Goal: Obtain resource: Download file/media

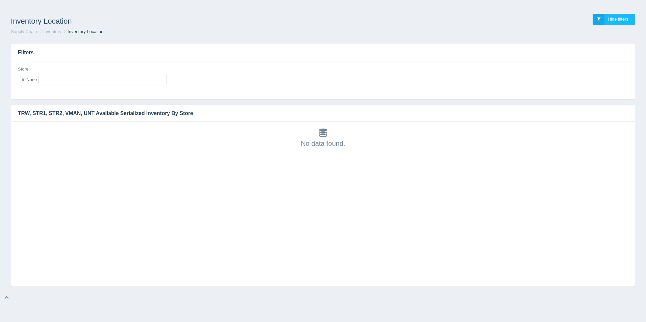
scroll to position [2, 0]
click at [85, 81] on ul "None" at bounding box center [92, 79] width 149 height 11
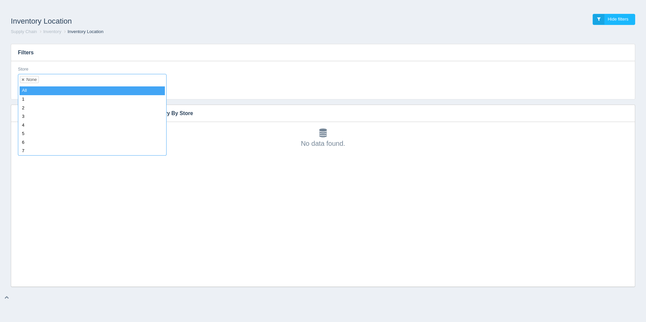
select select
type input "8"
select select "8"
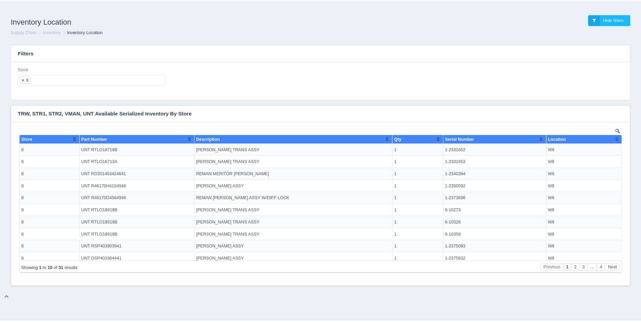
scroll to position [0, 0]
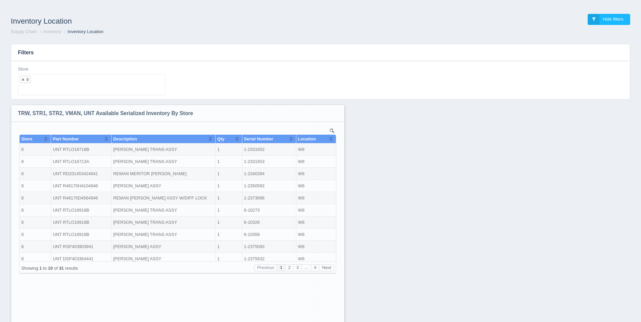
drag, startPoint x: 630, startPoint y: 284, endPoint x: 339, endPoint y: 340, distance: 296.3
click at [339, 322] on html "Inventory Location Hide filters Supply Chain Inventory Inventory Location Filte…" at bounding box center [320, 179] width 641 height 358
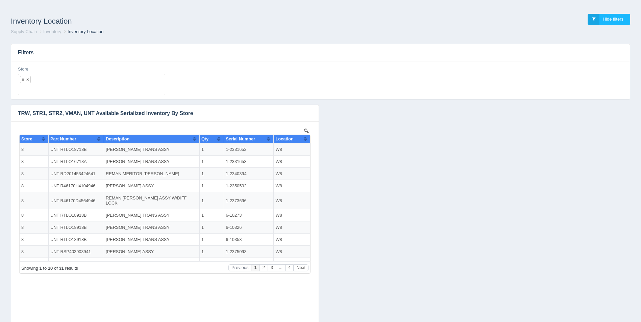
scroll to position [35, 0]
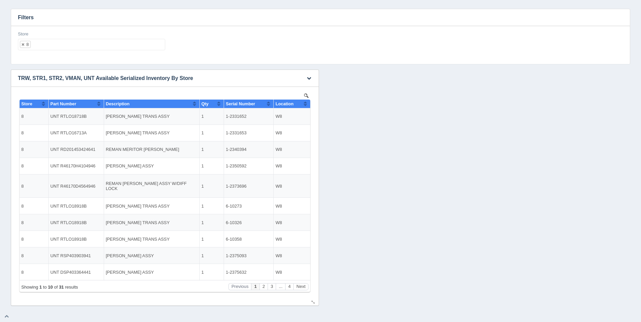
click at [304, 102] on button "Sort column ascending" at bounding box center [305, 104] width 4 height 8
click at [304, 102] on button "Sort column descending" at bounding box center [305, 104] width 4 height 8
click at [63, 44] on ul "8" at bounding box center [91, 44] width 147 height 11
select select
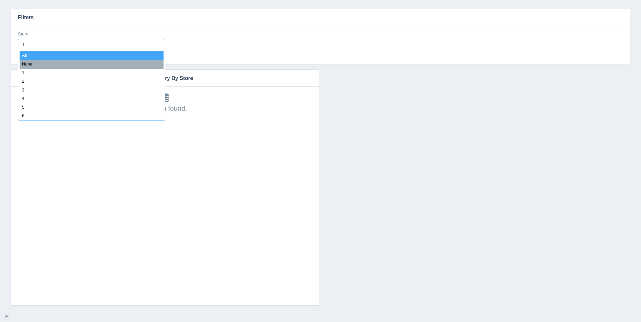
type input "11"
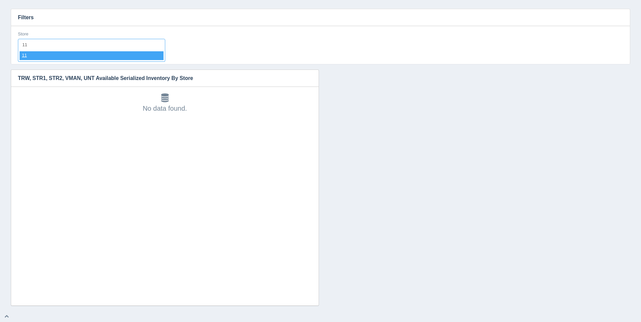
select select "11"
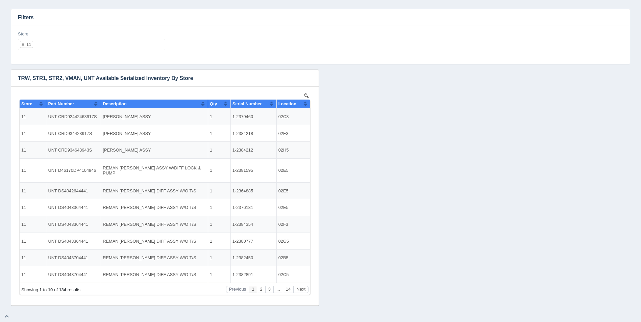
scroll to position [0, 0]
click at [305, 104] on button "Sort column ascending" at bounding box center [305, 104] width 4 height 8
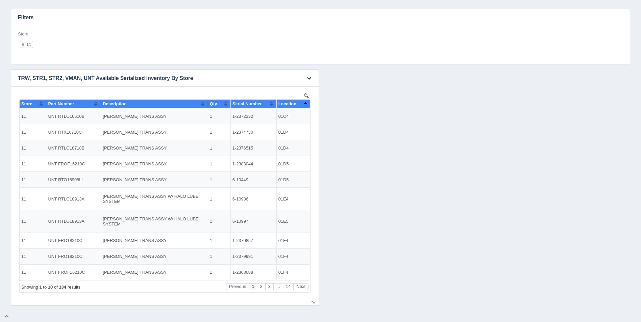
click at [305, 104] on button "Sort column descending" at bounding box center [305, 104] width 4 height 8
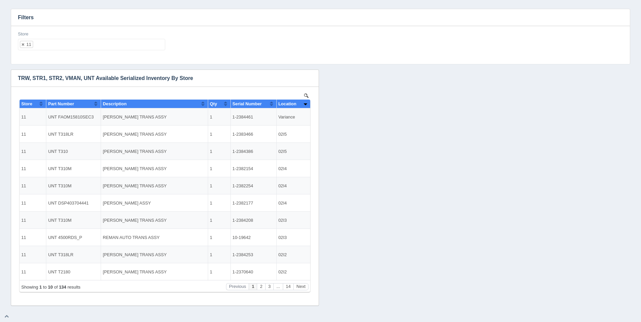
click at [62, 12] on h3 "Filters" at bounding box center [320, 17] width 619 height 17
click at [82, 43] on ul "11" at bounding box center [91, 44] width 147 height 11
select select
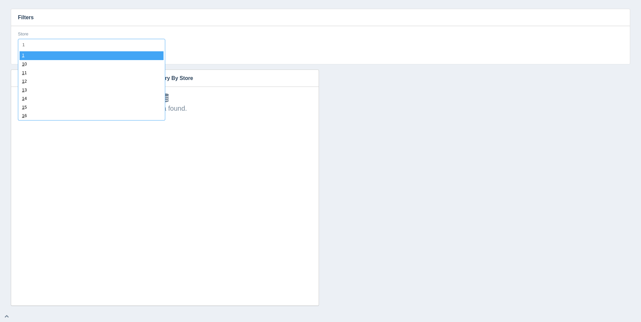
type input "12"
select select "12"
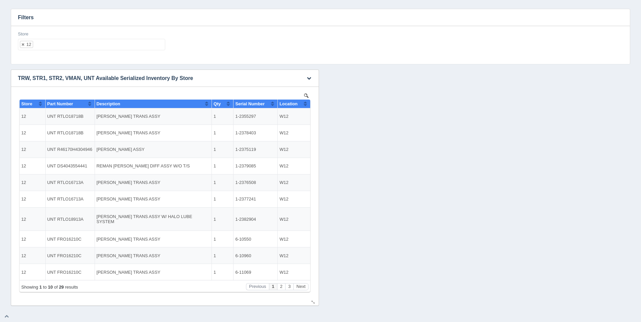
click at [307, 103] on button "Sort column ascending" at bounding box center [305, 104] width 4 height 8
drag, startPoint x: 307, startPoint y: 103, endPoint x: 288, endPoint y: 97, distance: 20.1
click at [307, 103] on button "Sort column descending" at bounding box center [305, 104] width 4 height 8
click at [92, 47] on ul "12" at bounding box center [91, 44] width 147 height 11
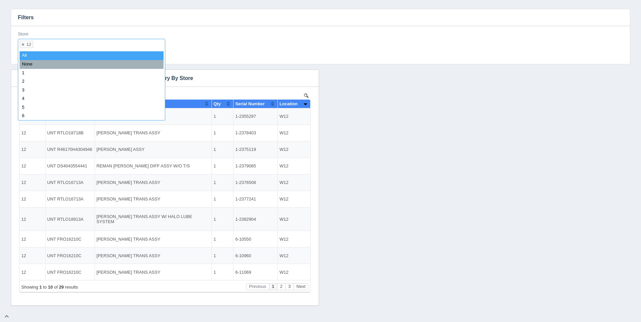
select select
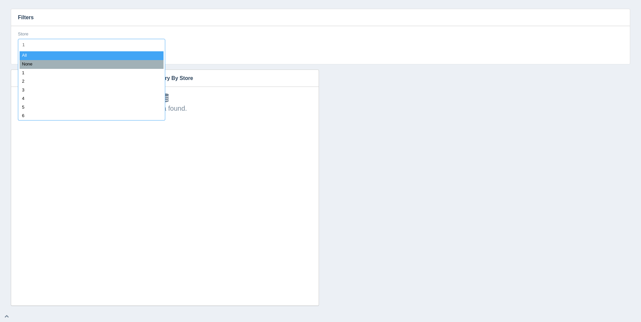
type input "13"
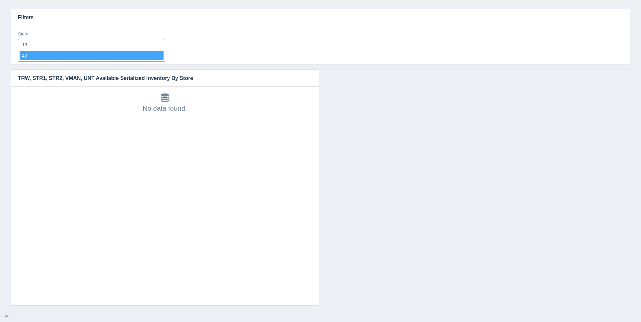
select select "13"
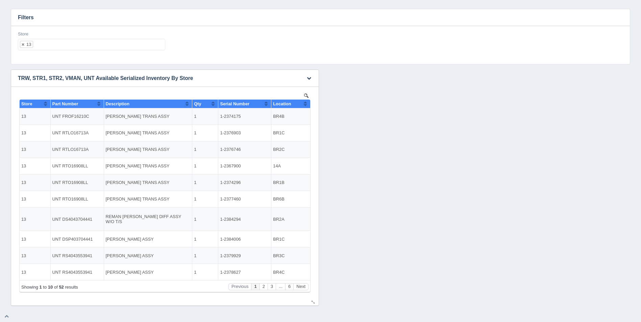
click at [305, 104] on button "Sort column ascending" at bounding box center [305, 104] width 4 height 8
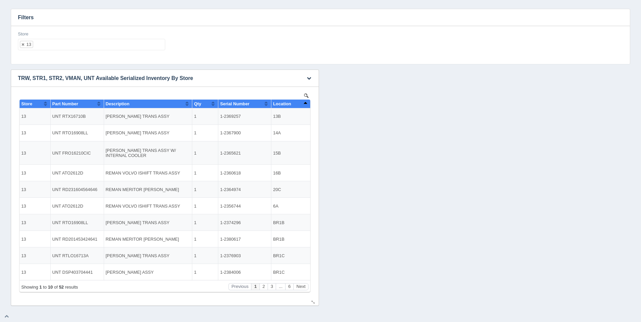
click at [305, 104] on button "Sort column descending" at bounding box center [305, 104] width 4 height 8
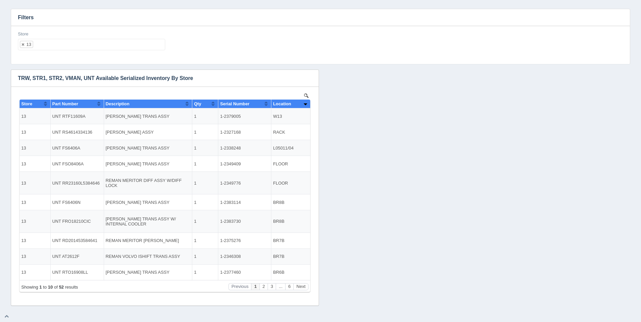
click at [102, 42] on ul "13" at bounding box center [91, 44] width 147 height 11
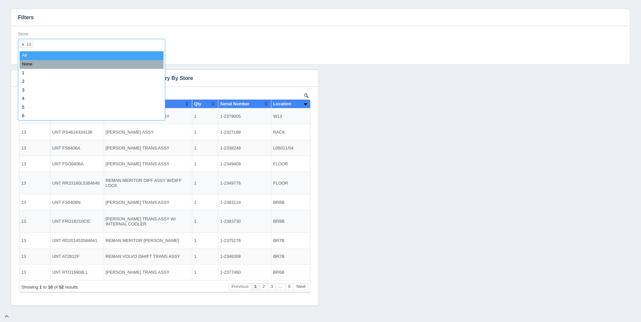
select select
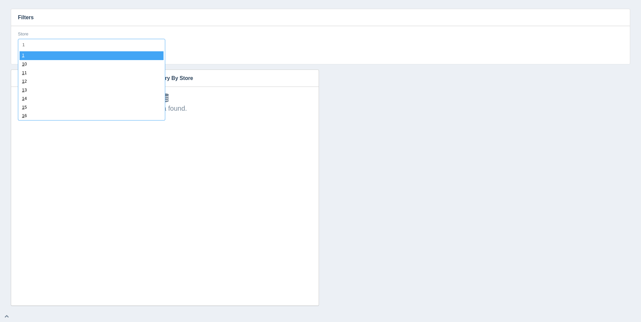
type input "14"
select select "14"
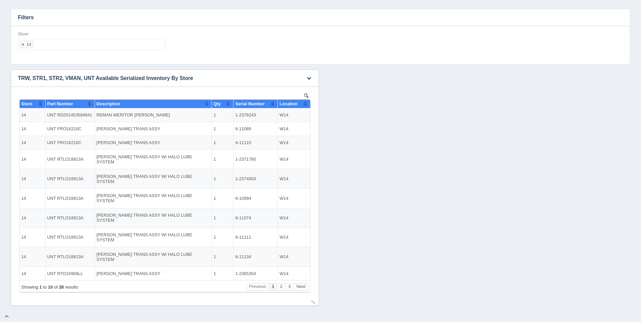
click at [306, 105] on button "Sort column ascending" at bounding box center [305, 104] width 4 height 8
click at [306, 105] on button "Sort column descending" at bounding box center [305, 104] width 4 height 8
click at [306, 105] on button "Sort column ascending" at bounding box center [305, 104] width 4 height 8
click at [95, 40] on ul "14" at bounding box center [91, 44] width 147 height 11
select select
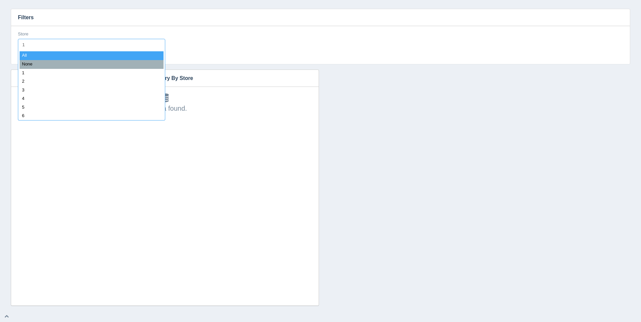
type input "15"
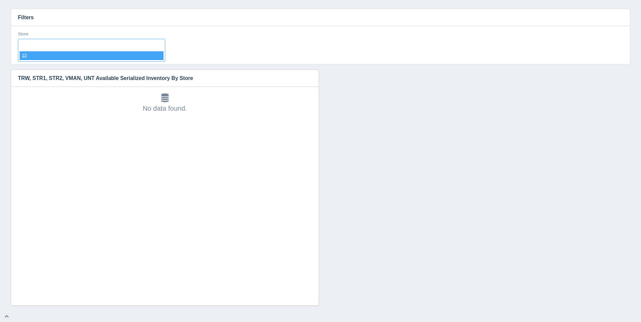
select select "15"
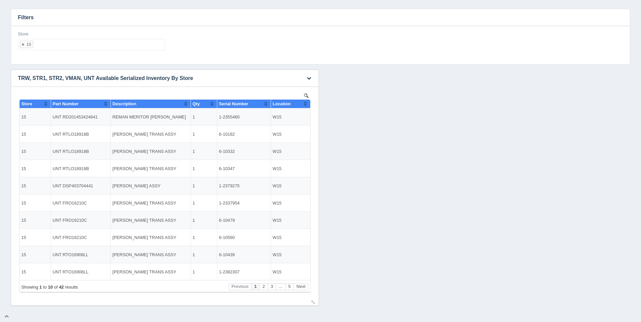
click at [310, 103] on div "Show 10 25 50 100 entries Store Part Number Description Qty Serial Number Locat…" at bounding box center [165, 192] width 294 height 200
click at [308, 103] on th "Location" at bounding box center [291, 104] width 40 height 9
click at [306, 103] on button "Sort column descending" at bounding box center [305, 104] width 4 height 8
click at [134, 41] on ul "15" at bounding box center [91, 44] width 147 height 11
select select
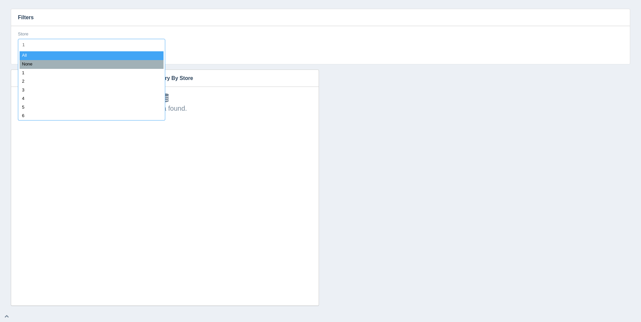
type input "16"
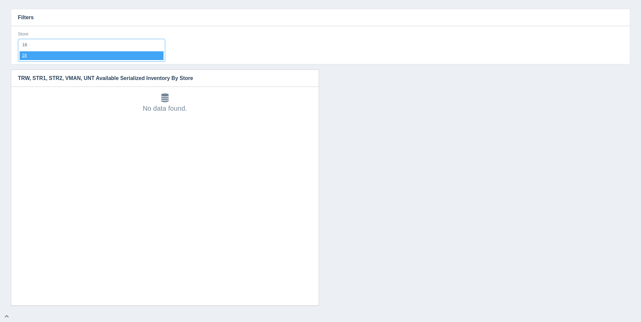
select select "16"
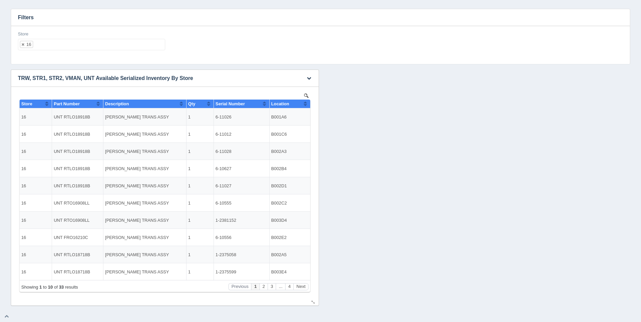
click at [304, 105] on button "Sort column ascending" at bounding box center [305, 104] width 4 height 8
click at [305, 105] on button "Sort column descending" at bounding box center [305, 104] width 4 height 8
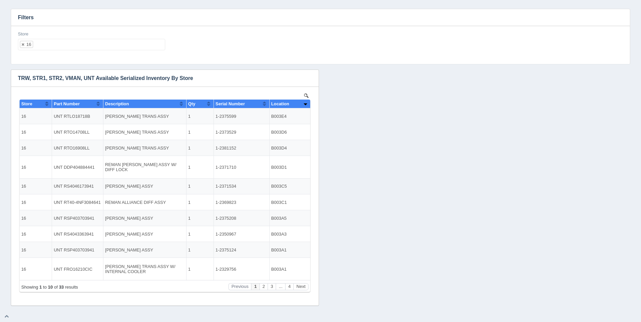
click at [129, 48] on ul "16" at bounding box center [91, 44] width 147 height 11
select select
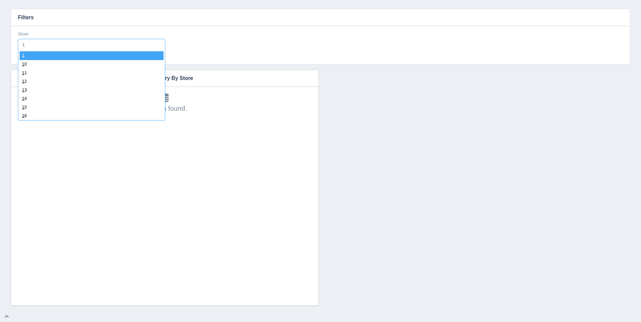
type input "17"
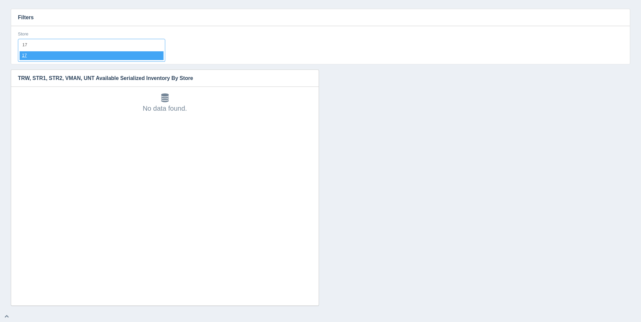
select select "17"
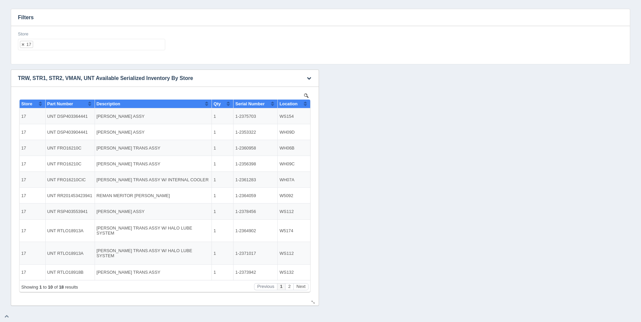
click at [306, 106] on button "Sort column ascending" at bounding box center [305, 104] width 4 height 8
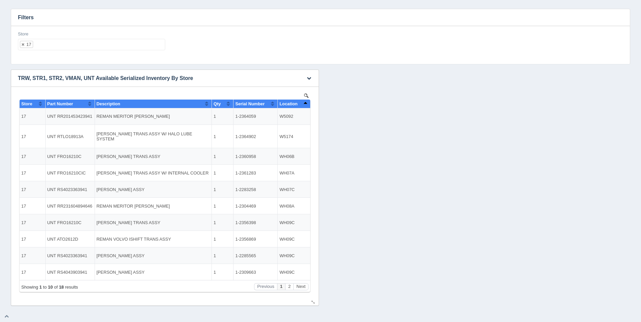
click at [306, 106] on button "Sort column descending" at bounding box center [305, 104] width 4 height 8
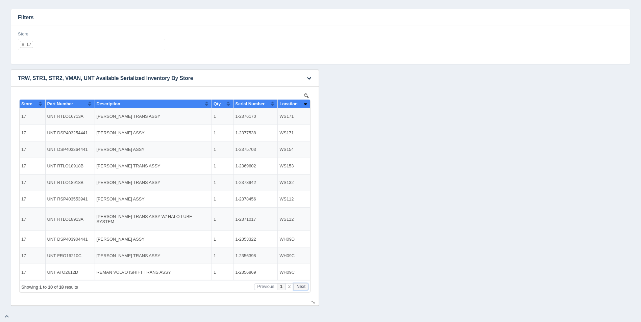
click at [300, 287] on button "Next" at bounding box center [300, 287] width 15 height 7
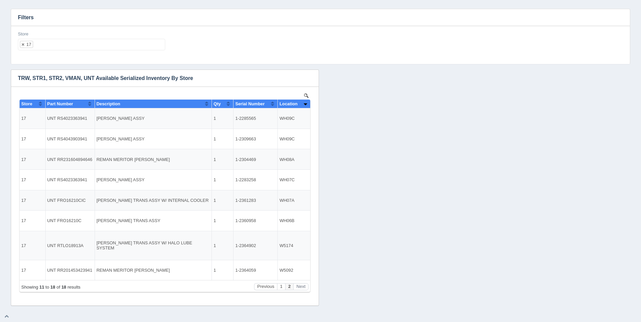
click at [84, 39] on div "Store 17 All None 1 2 3 4 5 6 7 8 9 10 11 12 13 14 15 16 17 18 19 20 21 22 23 2…" at bounding box center [91, 41] width 147 height 20
click at [89, 42] on ul "17" at bounding box center [91, 44] width 147 height 11
select select
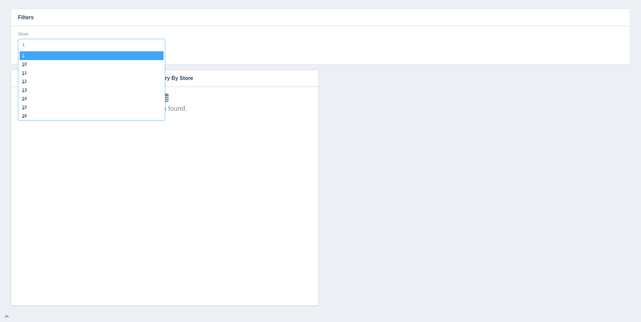
type input "18"
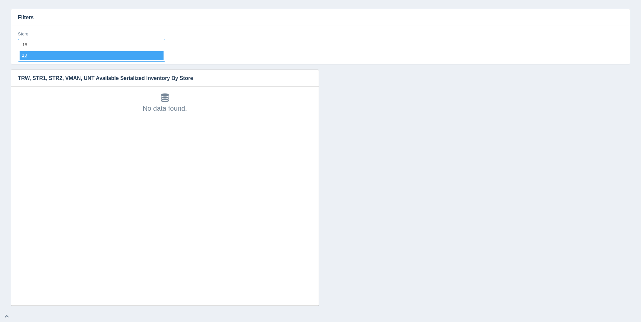
select select "18"
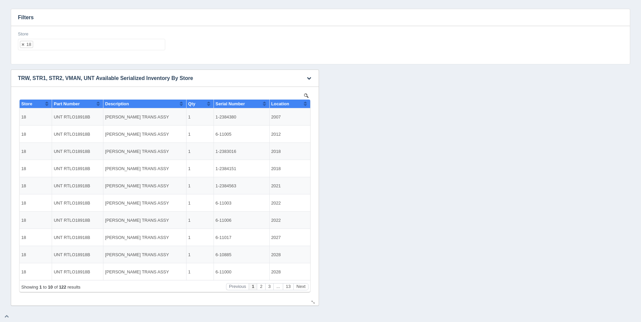
click at [306, 104] on button "Sort column ascending" at bounding box center [305, 104] width 4 height 8
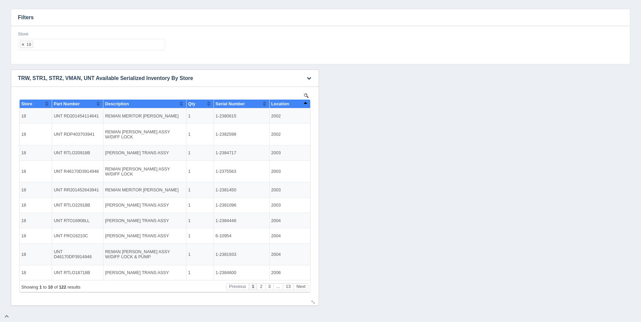
click at [307, 104] on button "Sort column descending" at bounding box center [305, 104] width 4 height 8
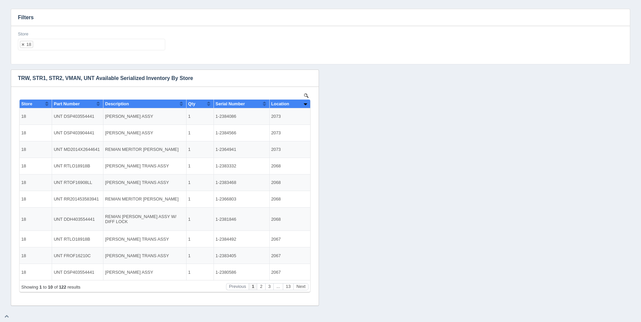
click at [148, 49] on ul "18" at bounding box center [91, 44] width 147 height 11
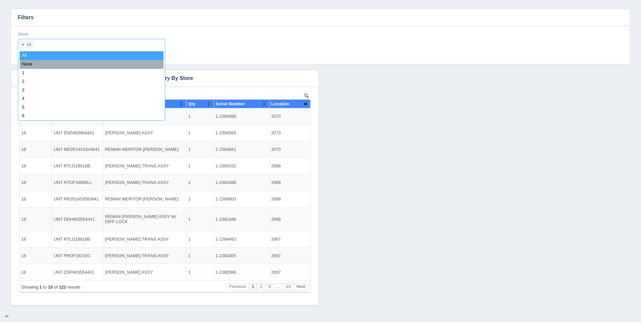
select select
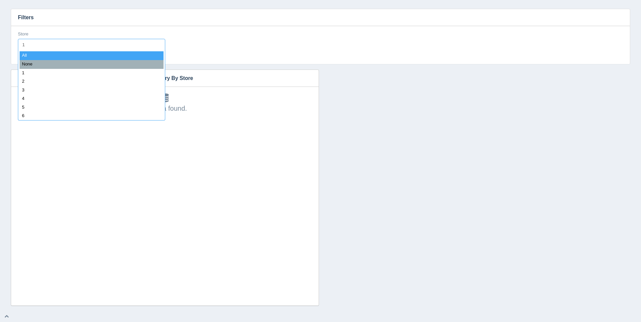
type input "19"
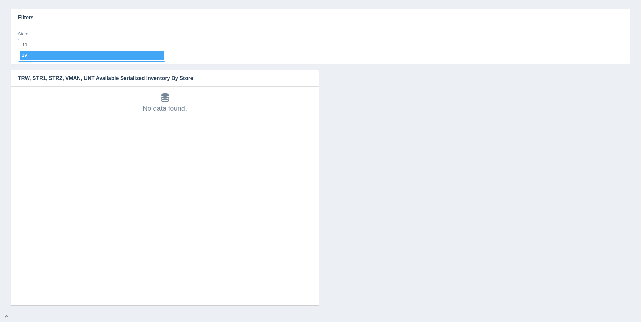
select select "19"
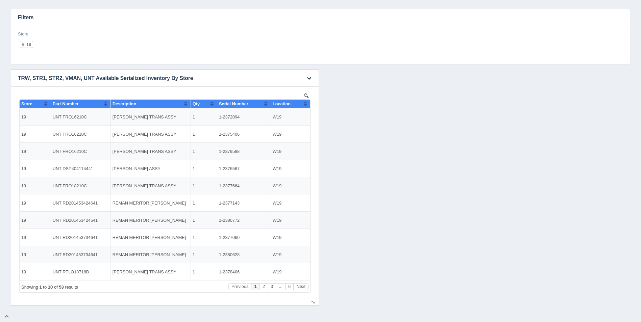
click at [306, 105] on button "Sort column ascending" at bounding box center [305, 104] width 4 height 8
click at [306, 105] on button "Sort column descending" at bounding box center [305, 104] width 4 height 8
click at [82, 41] on ul "19" at bounding box center [91, 44] width 147 height 11
select select
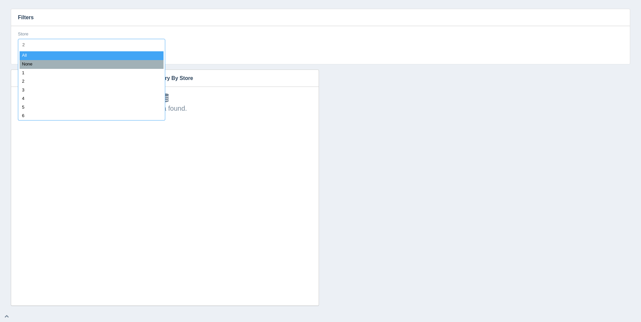
type input "20"
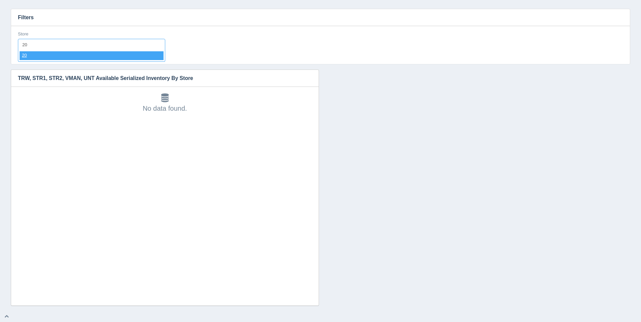
select select "20"
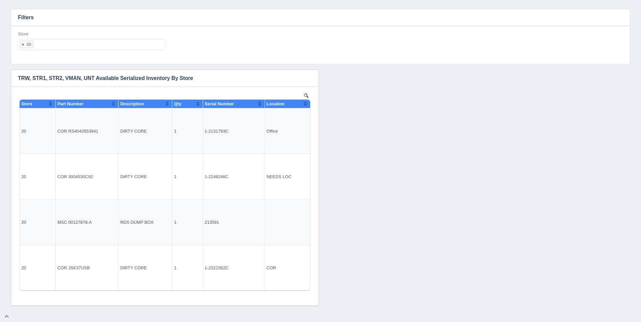
click at [82, 42] on input "text" at bounding box center [98, 44] width 131 height 11
select select
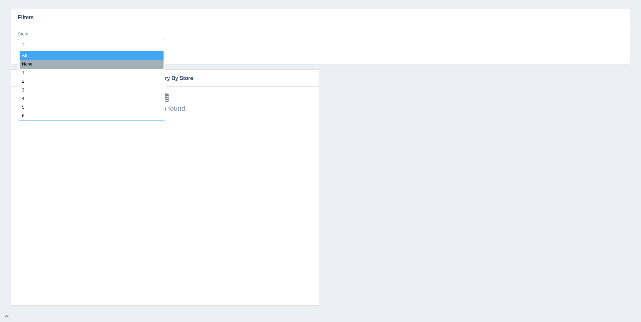
type input "21"
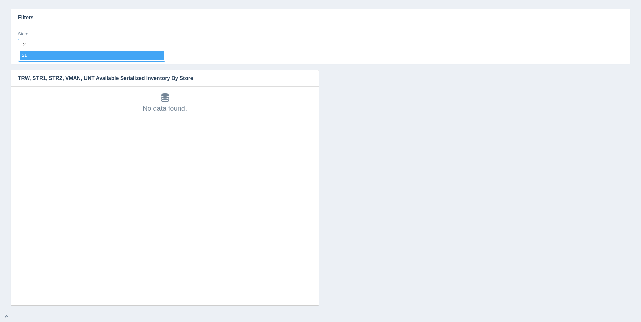
select select "21"
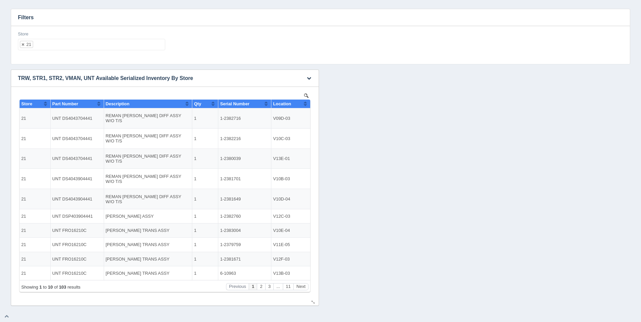
click at [307, 105] on button "Sort column ascending" at bounding box center [305, 104] width 4 height 8
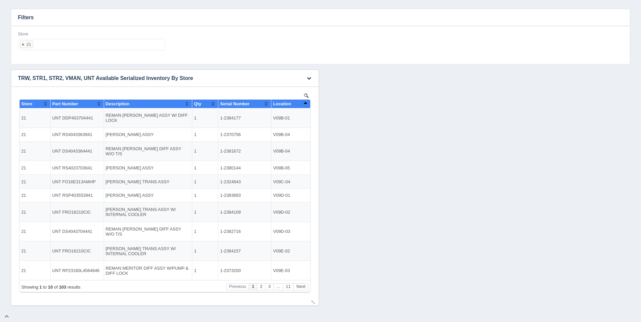
click at [307, 105] on button "Sort column descending" at bounding box center [305, 104] width 4 height 8
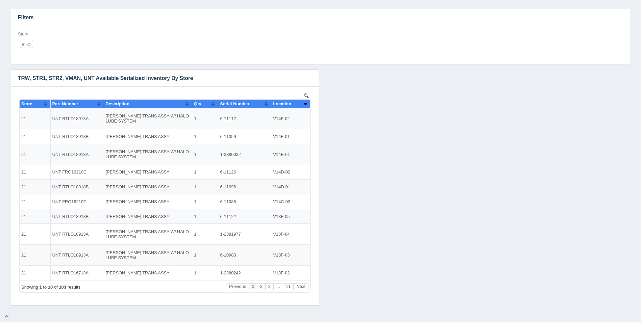
click at [64, 43] on ul "21" at bounding box center [91, 44] width 147 height 11
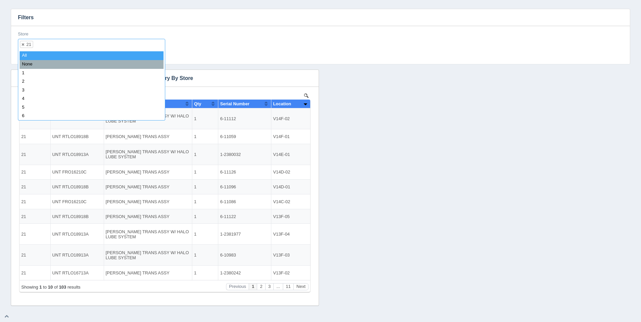
select select
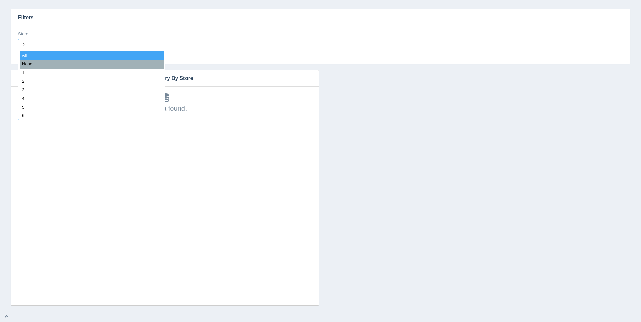
type input "22"
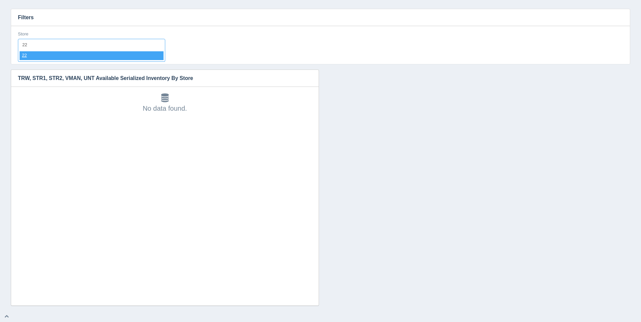
select select "22"
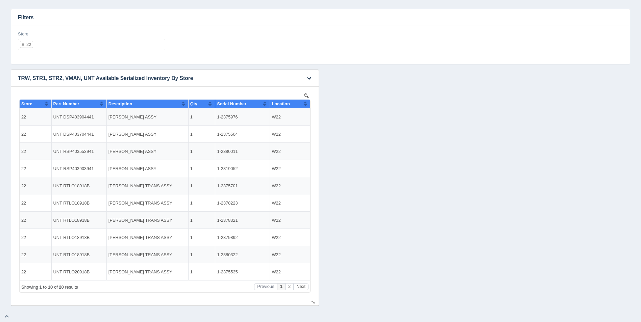
click at [305, 105] on button "Sort column ascending" at bounding box center [305, 104] width 4 height 8
click at [305, 105] on button "Sort column descending" at bounding box center [305, 104] width 4 height 8
drag, startPoint x: 65, startPoint y: 14, endPoint x: 55, endPoint y: 41, distance: 28.9
click at [65, 14] on h3 "Filters" at bounding box center [320, 17] width 619 height 17
click at [306, 103] on button "Sort column ascending" at bounding box center [305, 104] width 4 height 8
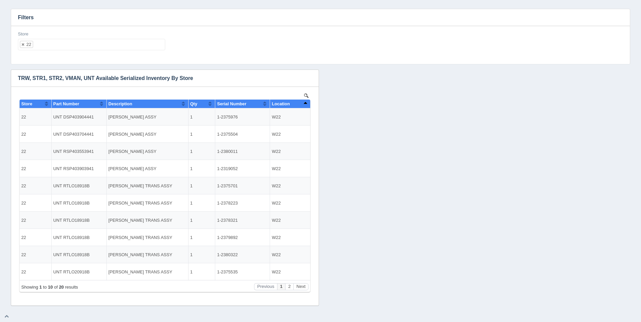
click at [96, 47] on ul "22" at bounding box center [91, 44] width 147 height 11
select select
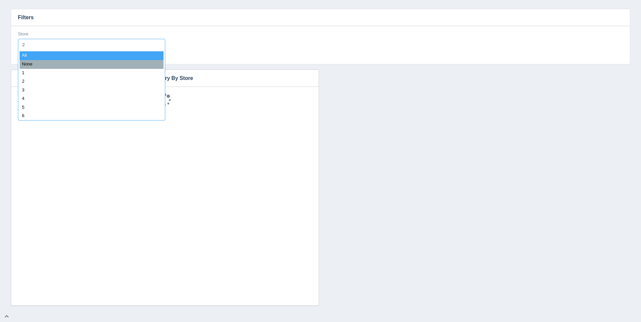
type input "23"
select select "23"
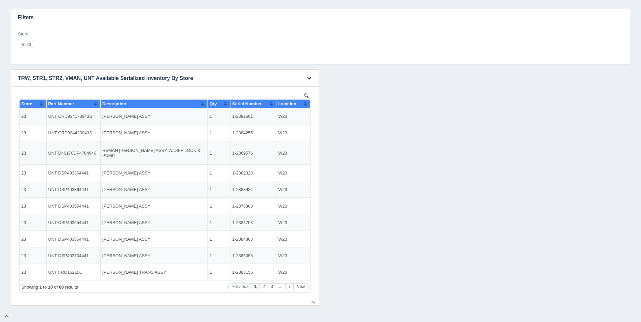
click at [308, 103] on th "Location" at bounding box center [294, 104] width 34 height 9
click at [120, 45] on ul "23" at bounding box center [91, 44] width 147 height 11
select select
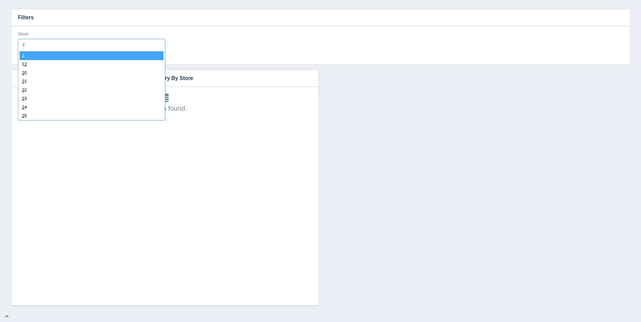
type input "24"
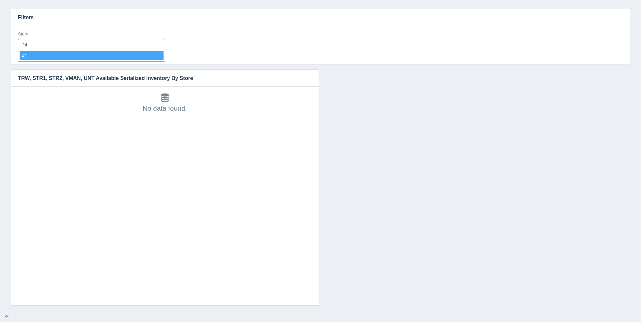
select select "24"
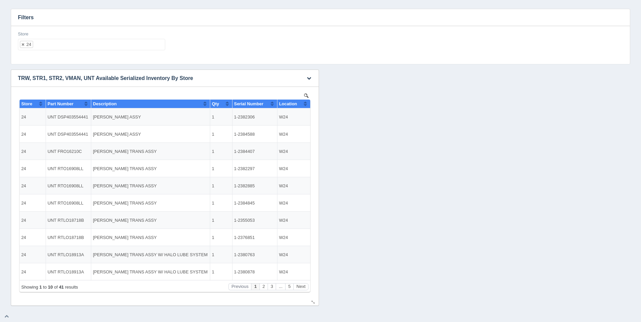
click at [306, 105] on button "Sort column ascending" at bounding box center [305, 104] width 4 height 8
click at [306, 105] on button "Sort column descending" at bounding box center [305, 104] width 4 height 8
click at [103, 48] on ul "24" at bounding box center [91, 44] width 147 height 11
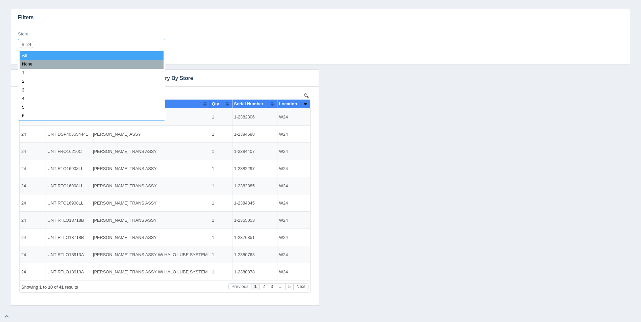
select select
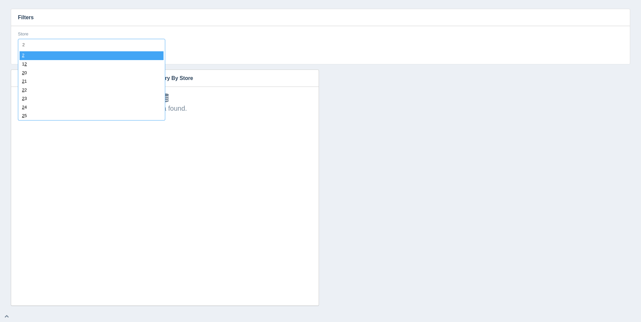
type input "25"
select select "25"
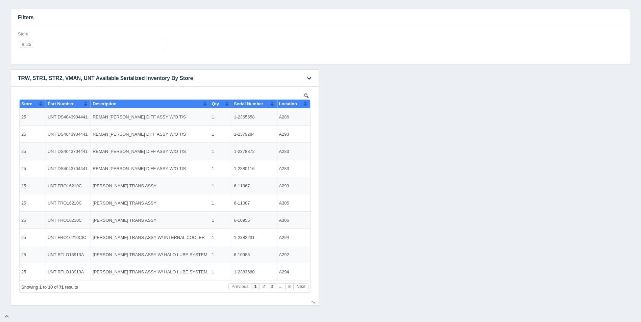
click at [305, 103] on button "Sort column ascending" at bounding box center [305, 104] width 4 height 8
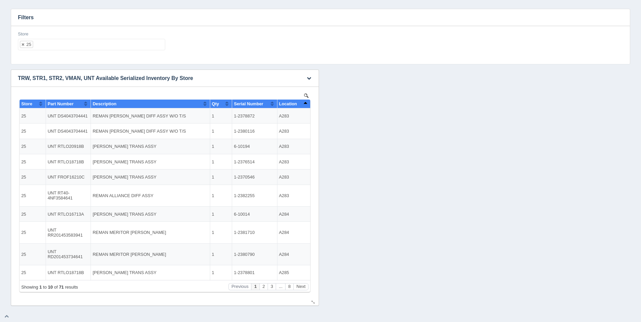
click at [308, 103] on th "Location" at bounding box center [293, 104] width 33 height 9
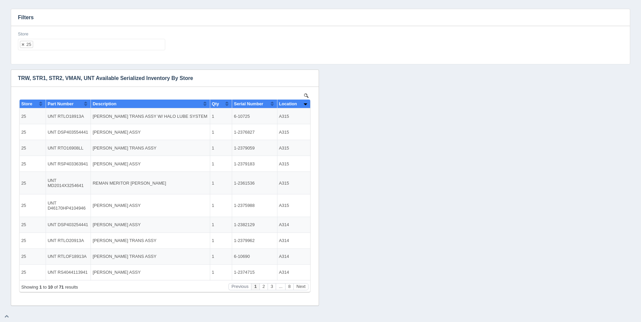
click at [71, 42] on ul "25" at bounding box center [91, 44] width 147 height 11
select select
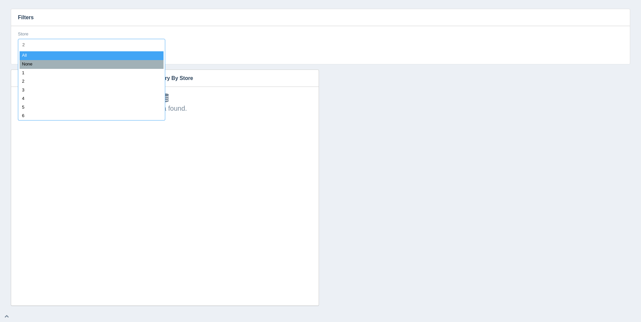
type input "26"
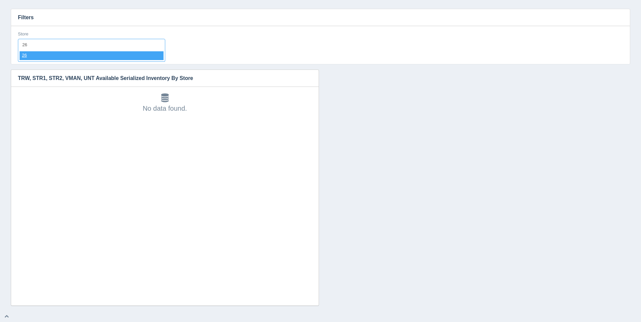
select select "26"
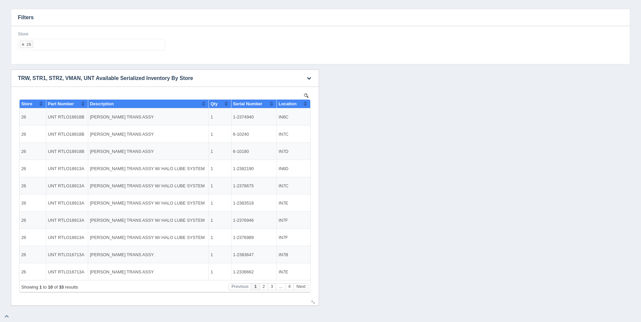
click at [307, 105] on button "Sort column ascending" at bounding box center [305, 104] width 4 height 8
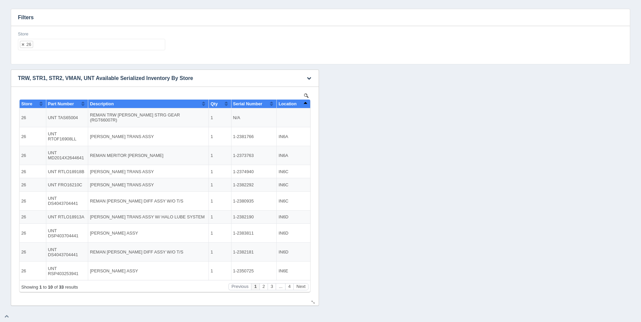
click at [307, 105] on button "Sort column descending" at bounding box center [305, 104] width 4 height 8
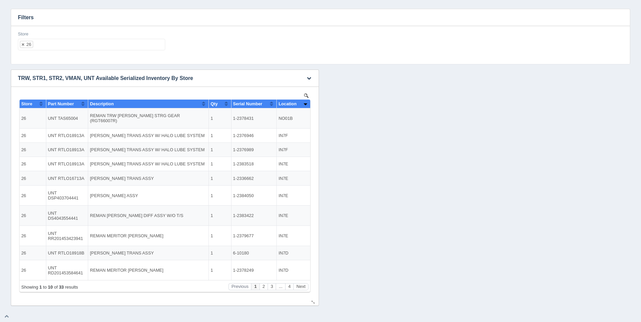
click at [308, 105] on th "Location" at bounding box center [293, 104] width 33 height 9
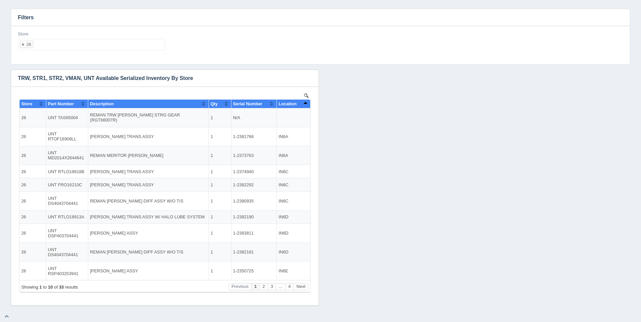
click at [65, 45] on ul "26" at bounding box center [91, 44] width 147 height 11
select select
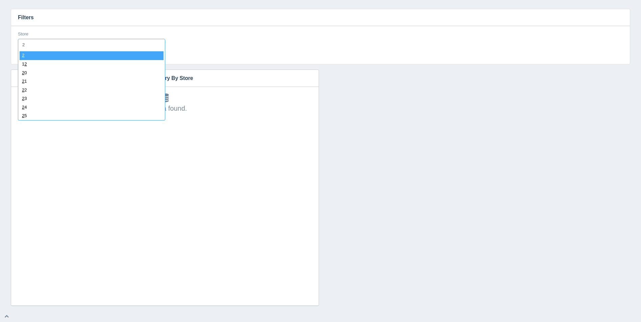
type input "27"
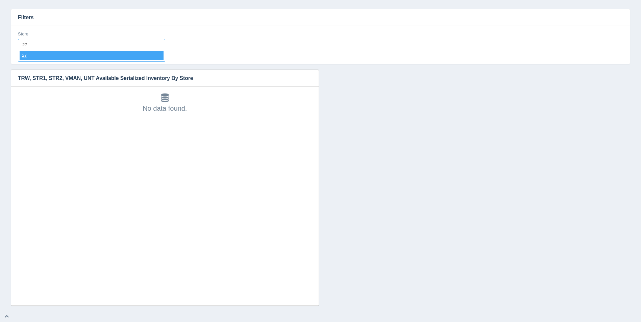
select select "27"
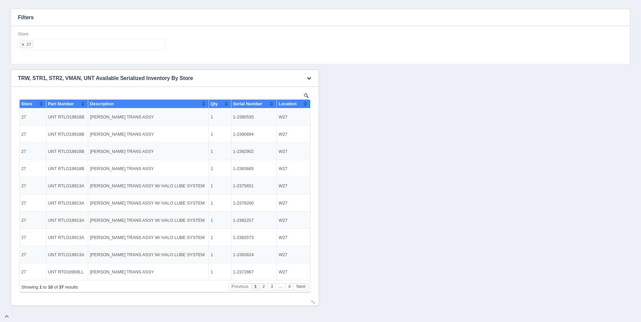
click at [307, 102] on button "Sort column ascending" at bounding box center [305, 104] width 4 height 8
click at [307, 102] on button "Sort column descending" at bounding box center [305, 104] width 4 height 8
click at [133, 45] on ul "27" at bounding box center [91, 44] width 147 height 11
select select
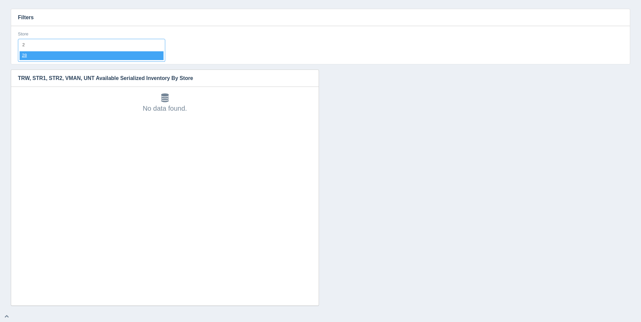
type input "28"
select select "28"
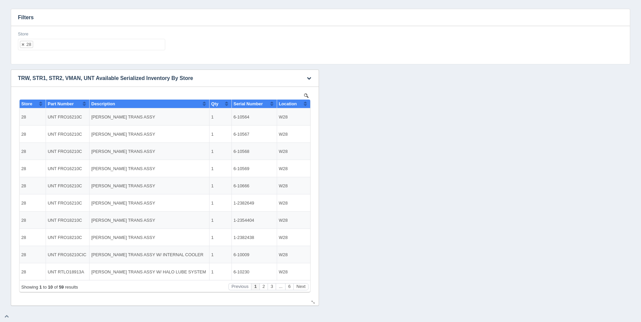
click at [297, 106] on span "Location" at bounding box center [288, 103] width 18 height 5
click at [305, 105] on button "Sort column descending" at bounding box center [305, 104] width 4 height 8
click at [305, 105] on button "Sort column ascending" at bounding box center [305, 104] width 4 height 8
drag, startPoint x: 234, startPoint y: 116, endPoint x: 258, endPoint y: 116, distance: 24.7
click at [258, 116] on td "1-2381017" at bounding box center [254, 117] width 45 height 17
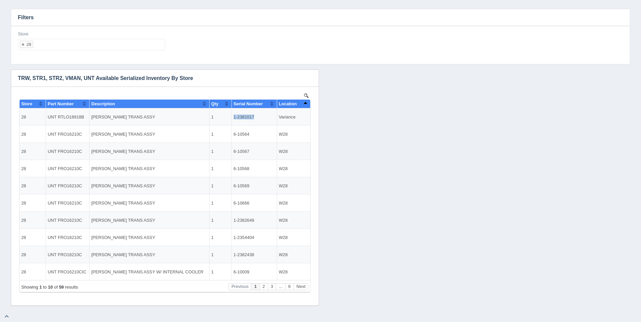
copy td "1-2381017"
click at [304, 285] on button "Next" at bounding box center [300, 287] width 15 height 7
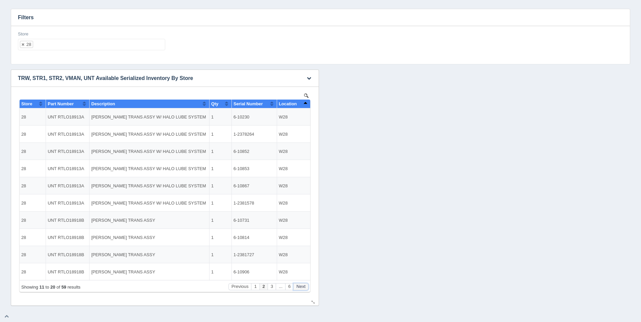
click at [304, 285] on button "Next" at bounding box center [300, 287] width 15 height 7
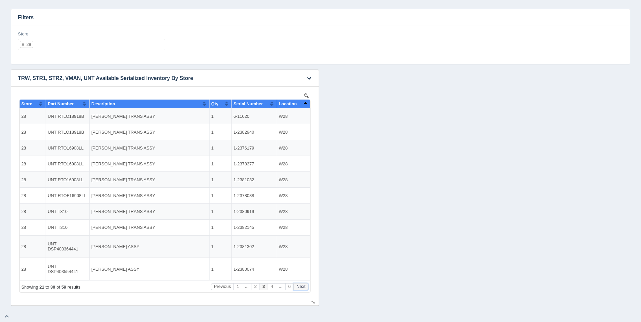
click at [304, 285] on button "Next" at bounding box center [300, 287] width 15 height 7
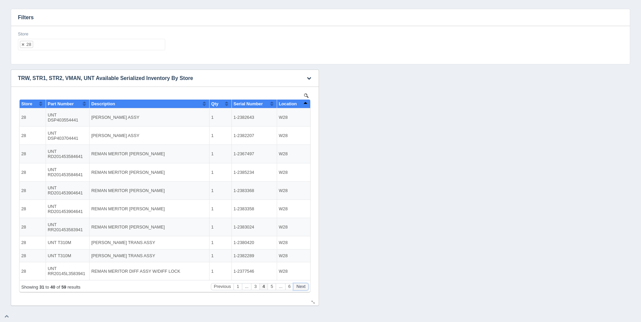
click at [304, 285] on button "Next" at bounding box center [300, 287] width 15 height 7
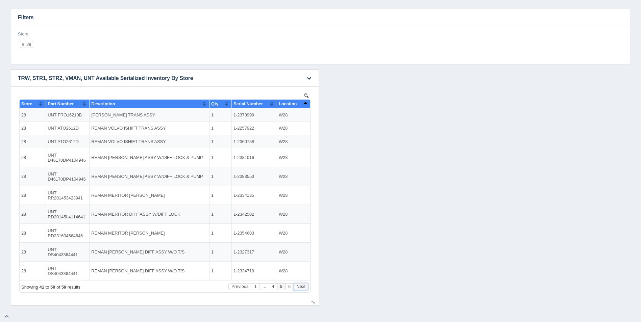
click at [304, 285] on button "Next" at bounding box center [300, 287] width 15 height 7
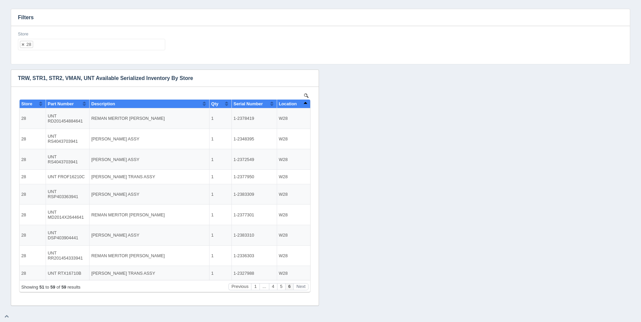
click at [83, 46] on ul "28" at bounding box center [91, 44] width 147 height 11
select select
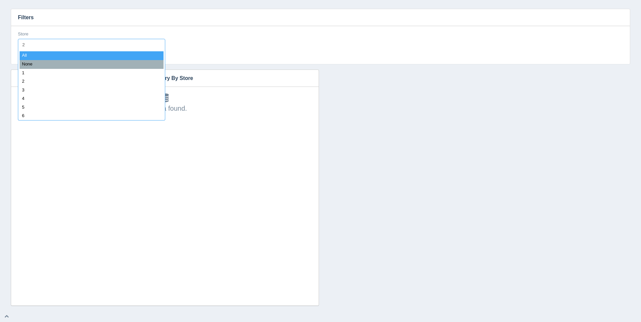
type input "29"
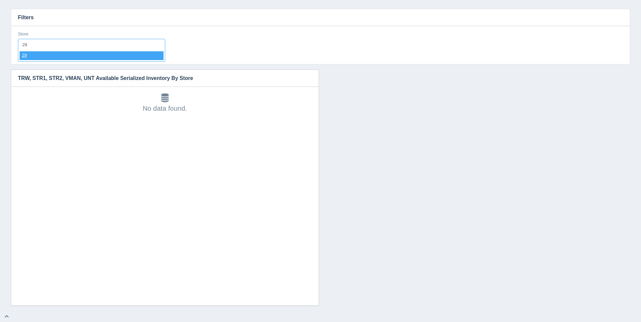
select select "29"
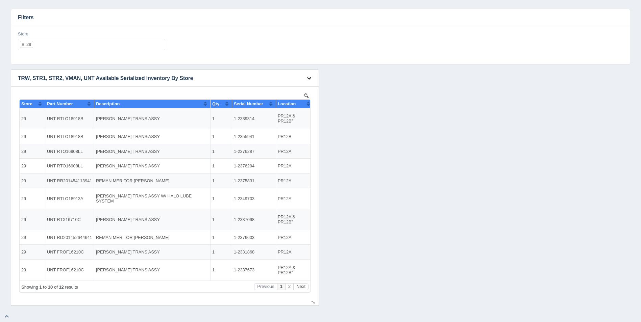
click at [311, 79] on icon "button" at bounding box center [309, 78] width 4 height 4
click at [268, 71] on h3 "TRW, STR1, STR2, VMAN, UNT Available Serialized Inventory By Store" at bounding box center [154, 78] width 287 height 17
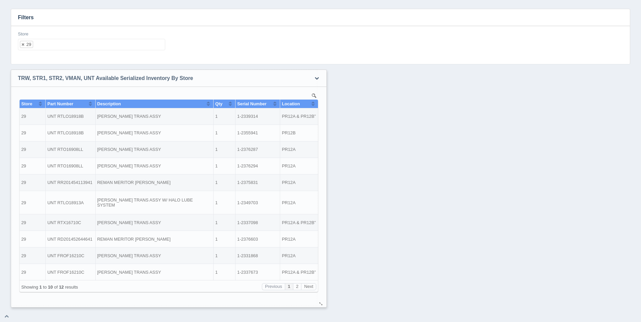
drag, startPoint x: 313, startPoint y: 302, endPoint x: 321, endPoint y: 304, distance: 8.0
click at [321, 304] on div at bounding box center [320, 304] width 5 height 5
drag, startPoint x: 314, startPoint y: 304, endPoint x: 337, endPoint y: 312, distance: 24.5
click at [327, 310] on div at bounding box center [324, 307] width 5 height 5
drag, startPoint x: 311, startPoint y: 303, endPoint x: 363, endPoint y: 300, distance: 51.8
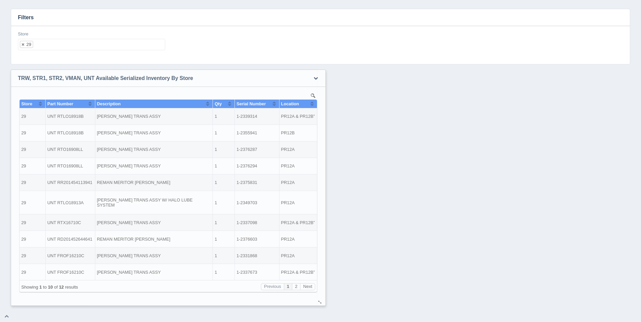
click at [323, 300] on div at bounding box center [319, 302] width 5 height 5
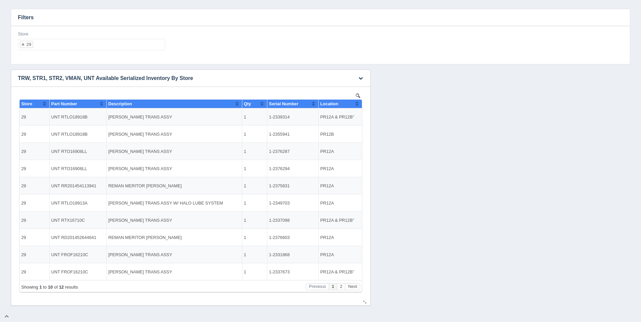
click at [357, 104] on button "Sort column ascending" at bounding box center [357, 104] width 4 height 8
click at [357, 104] on button "Sort column descending" at bounding box center [357, 104] width 4 height 8
click at [356, 286] on button "Next" at bounding box center [352, 287] width 15 height 7
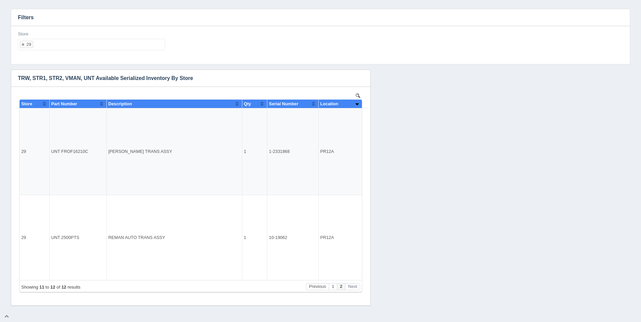
click at [71, 42] on ul "29" at bounding box center [91, 44] width 147 height 11
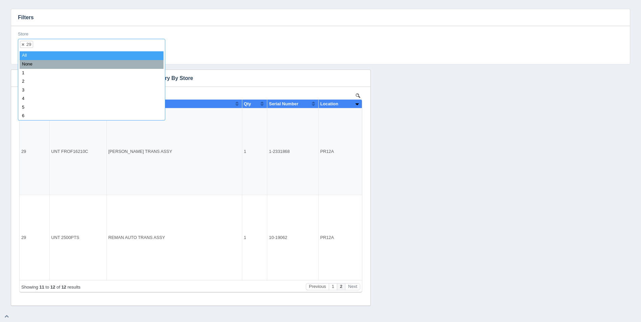
select select
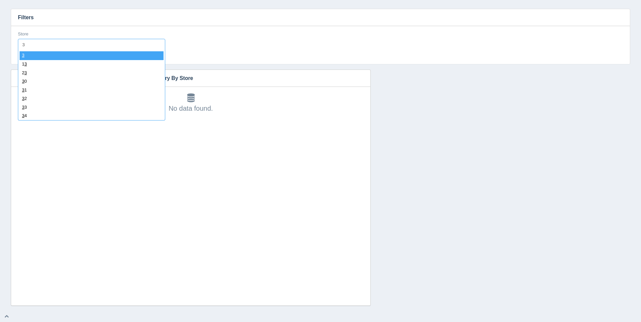
type input "30"
select select "30"
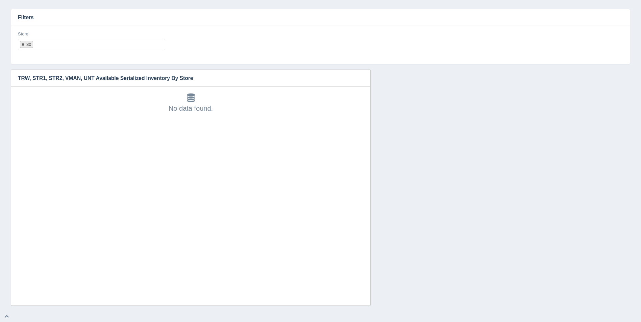
select select
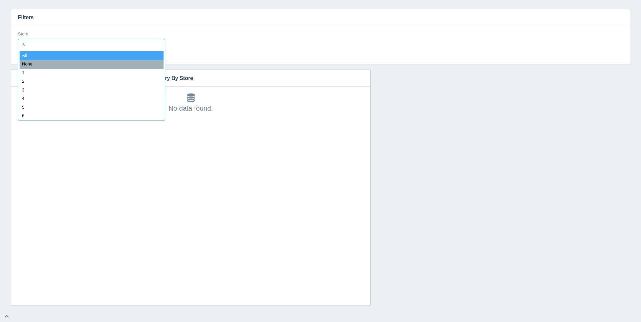
type input "31"
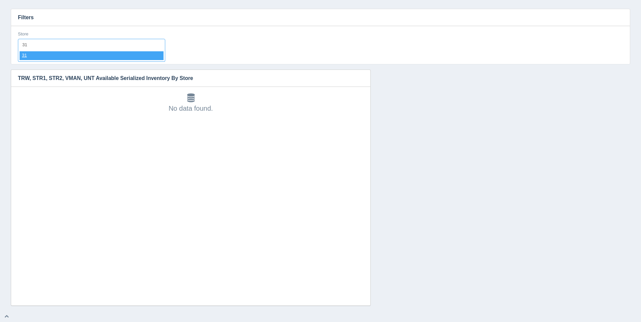
select select "31"
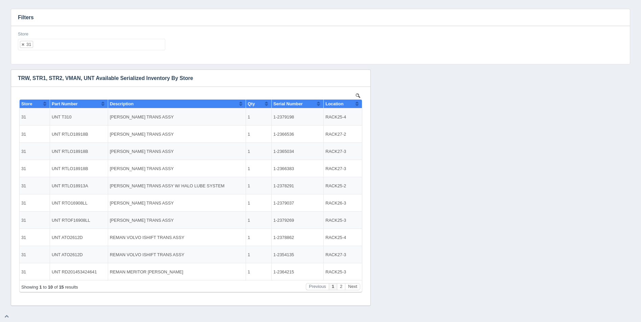
click at [64, 13] on h3 "Filters" at bounding box center [320, 17] width 619 height 17
click at [358, 105] on button "Sort column ascending" at bounding box center [357, 104] width 4 height 8
click at [358, 105] on button "Sort column descending" at bounding box center [357, 104] width 4 height 8
click at [65, 50] on ul "31" at bounding box center [91, 44] width 147 height 11
select select
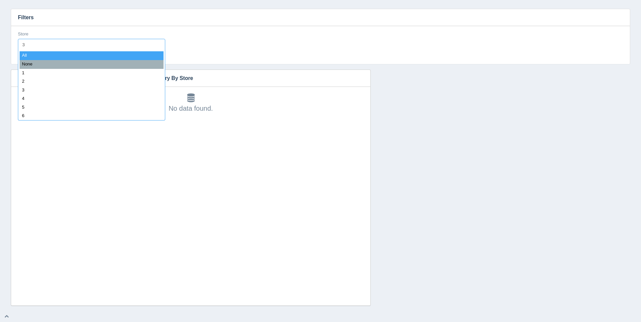
type input "32"
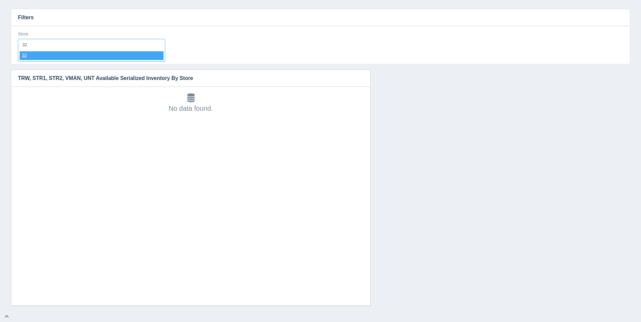
select select "32"
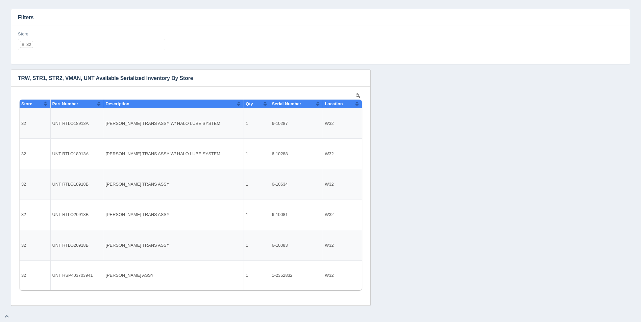
select select
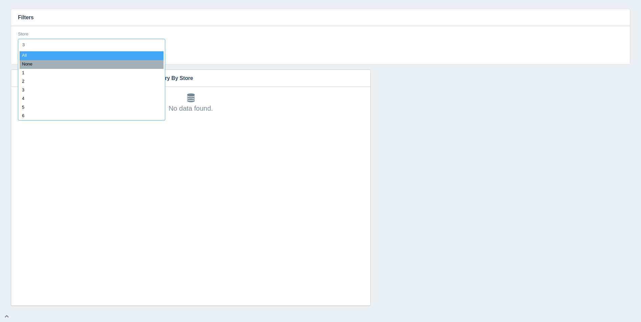
type input "33"
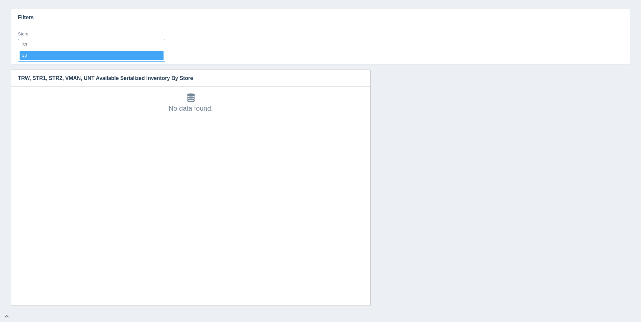
select select "33"
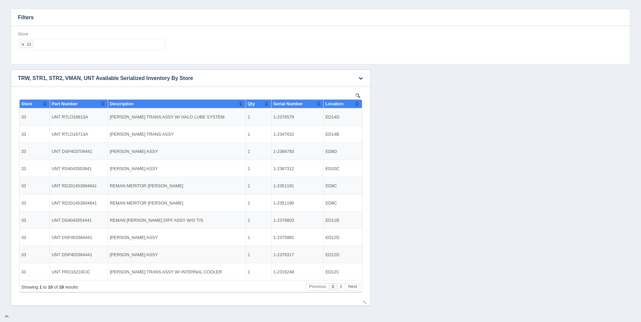
click at [357, 101] on button "Sort column ascending" at bounding box center [357, 104] width 4 height 8
click at [358, 103] on button "Sort column descending" at bounding box center [357, 104] width 4 height 8
click at [353, 289] on button "Next" at bounding box center [352, 287] width 15 height 7
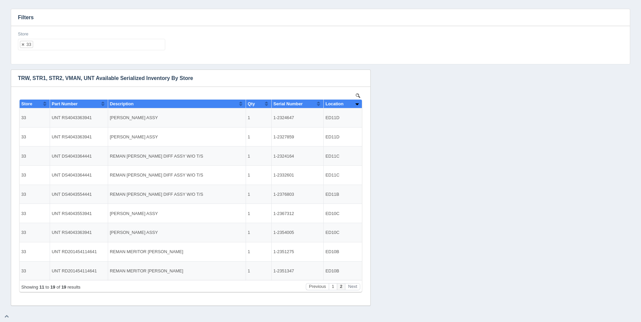
click at [122, 40] on ul "33" at bounding box center [91, 44] width 147 height 11
select select
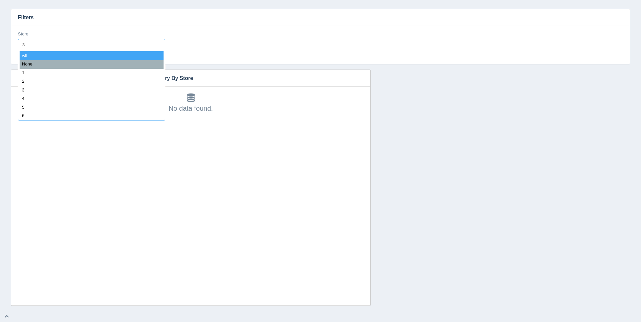
type input "34"
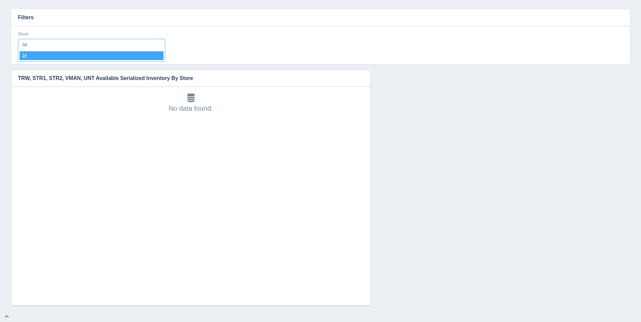
select select "34"
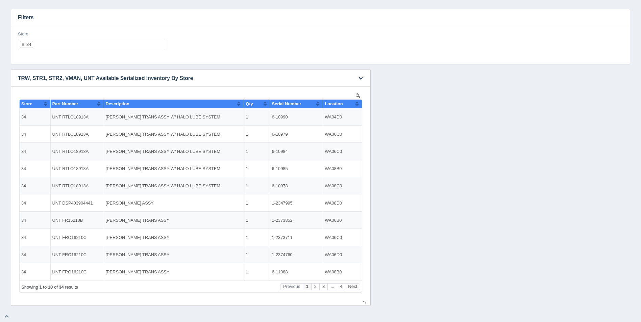
click at [358, 104] on button "Sort column ascending" at bounding box center [357, 104] width 4 height 8
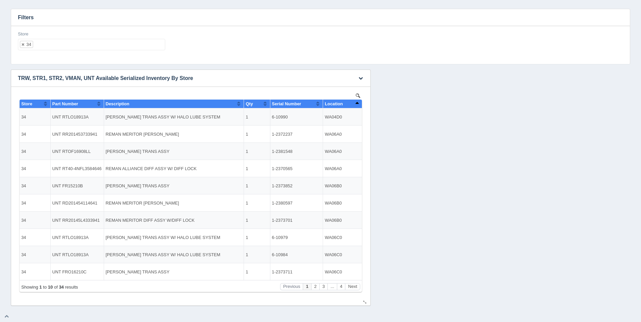
click at [357, 103] on button "Sort column descending" at bounding box center [357, 104] width 4 height 8
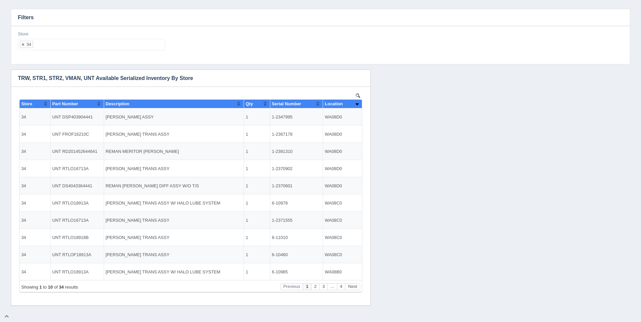
click at [46, 43] on ul "34" at bounding box center [91, 44] width 147 height 11
select select
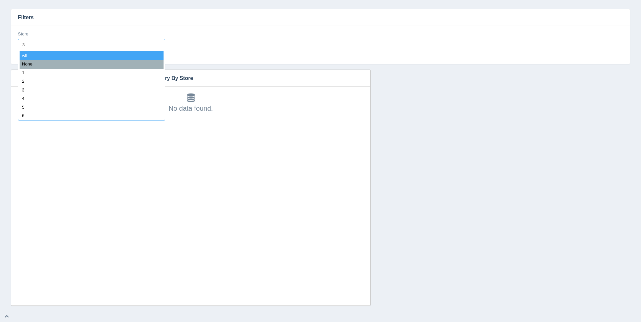
type input "35"
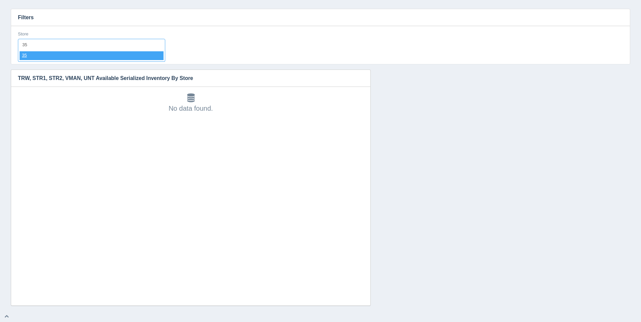
select select "35"
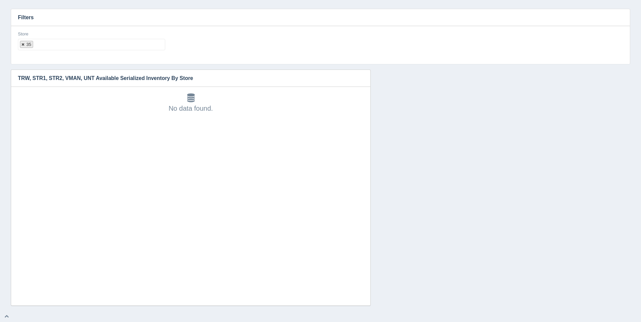
select select
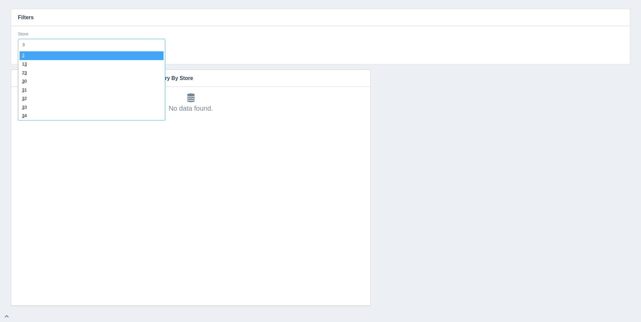
type input "36"
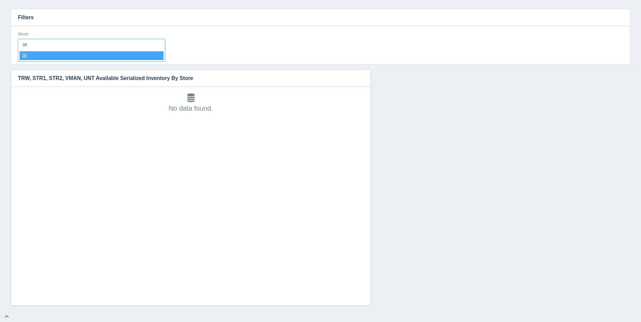
select select "36"
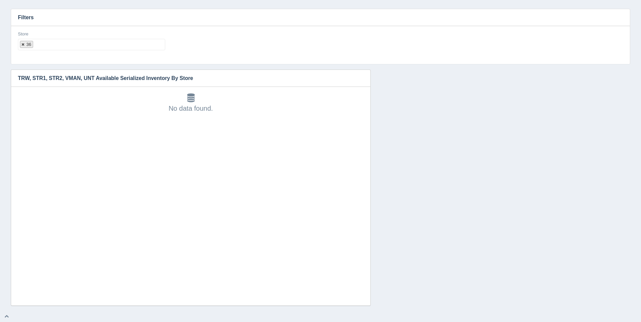
select select
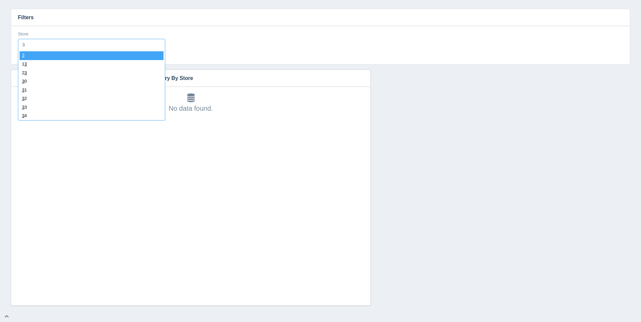
type input "37"
select select "37"
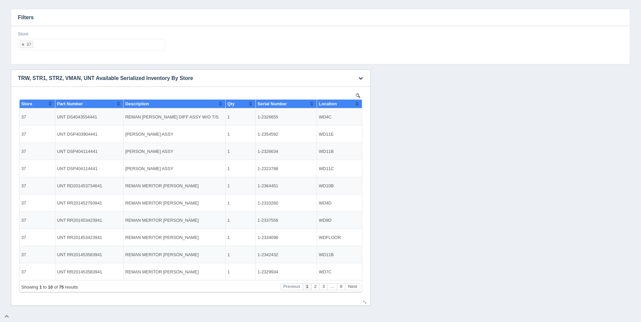
click at [356, 104] on button "Sort column ascending" at bounding box center [357, 104] width 4 height 8
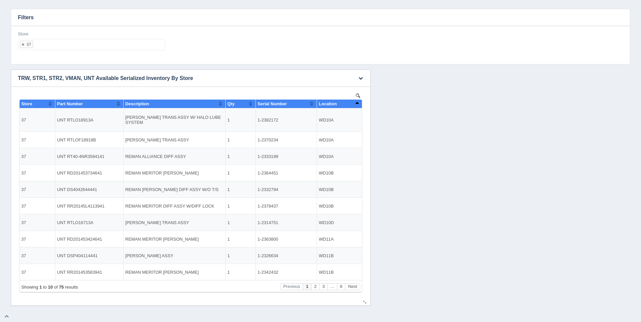
click at [356, 104] on button "Sort column descending" at bounding box center [357, 104] width 4 height 8
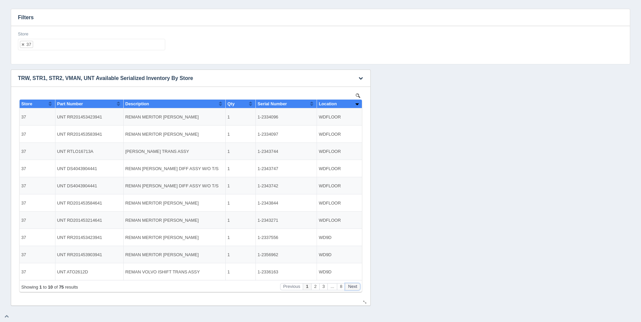
click at [354, 287] on button "Next" at bounding box center [352, 287] width 15 height 7
click at [353, 286] on button "Next" at bounding box center [352, 287] width 15 height 7
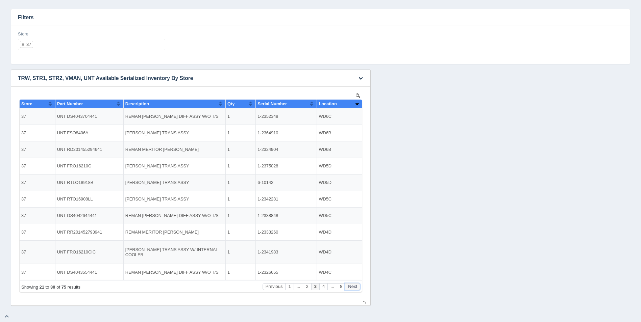
click at [353, 286] on button "Next" at bounding box center [352, 287] width 15 height 7
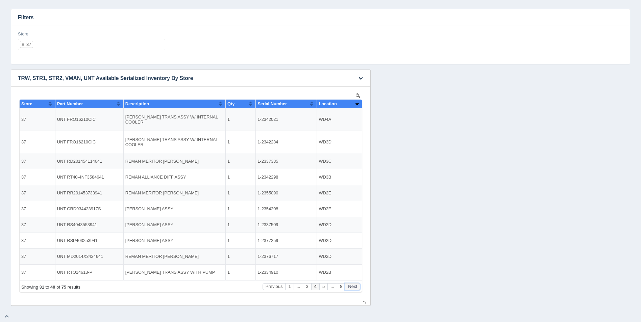
click at [353, 286] on button "Next" at bounding box center [352, 287] width 15 height 7
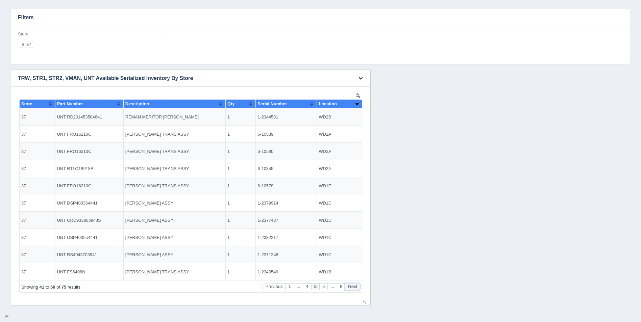
click at [353, 286] on button "Next" at bounding box center [352, 287] width 15 height 7
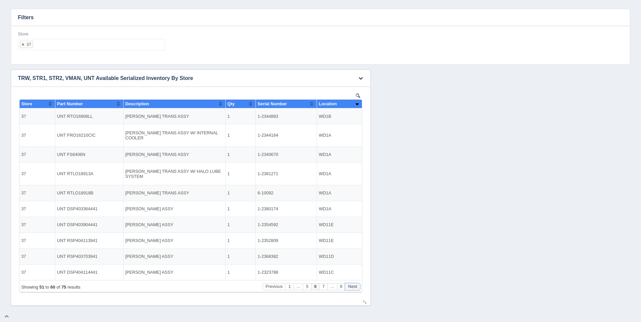
click at [353, 286] on button "Next" at bounding box center [352, 287] width 15 height 7
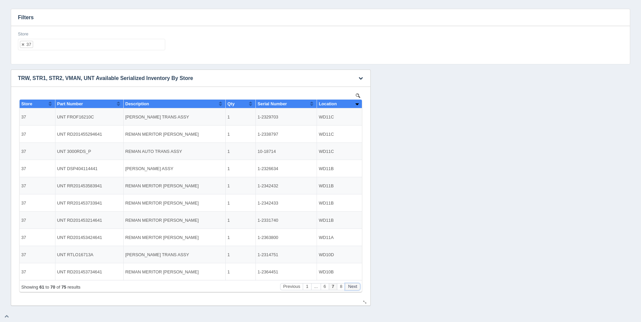
click at [353, 286] on button "Next" at bounding box center [352, 287] width 15 height 7
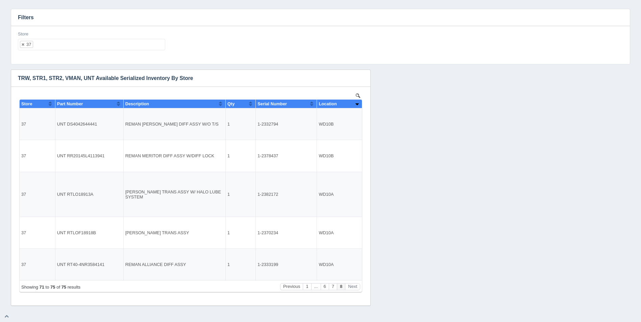
click at [107, 50] on ul "37" at bounding box center [91, 44] width 147 height 11
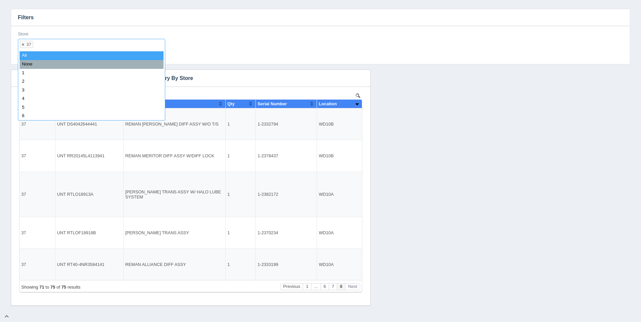
select select
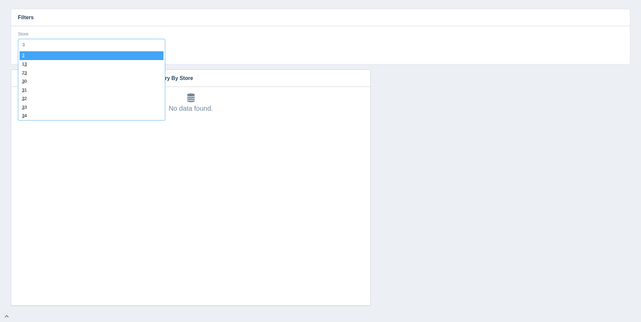
type input "38"
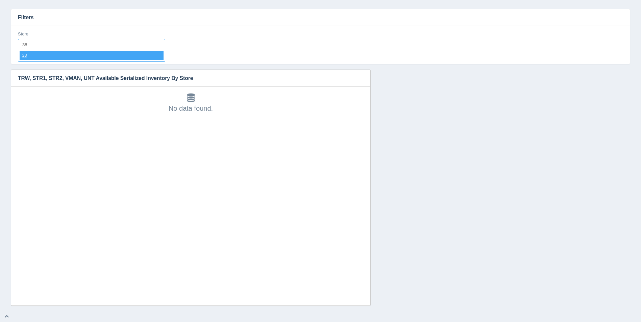
select select "38"
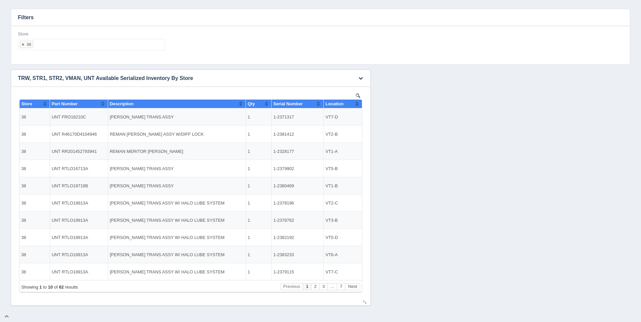
click at [358, 103] on button "Sort column ascending" at bounding box center [357, 104] width 4 height 8
click at [358, 103] on button "Sort column descending" at bounding box center [357, 104] width 4 height 8
click at [48, 48] on ul "38" at bounding box center [91, 44] width 147 height 11
select select
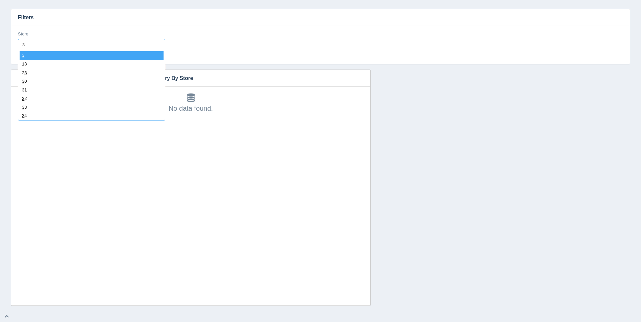
type input "39"
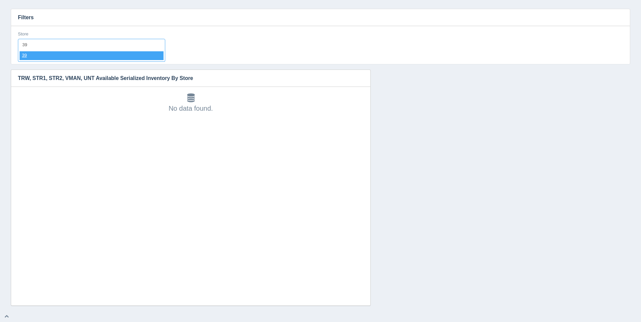
select select "39"
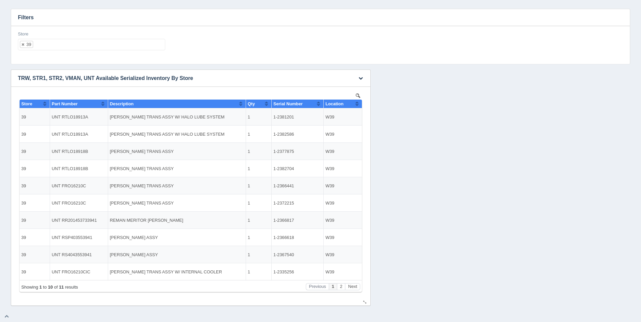
click at [356, 106] on button "Sort column ascending" at bounding box center [357, 104] width 4 height 8
click at [356, 105] on button "Sort column descending" at bounding box center [357, 104] width 4 height 8
click at [125, 48] on ul "39" at bounding box center [91, 44] width 147 height 11
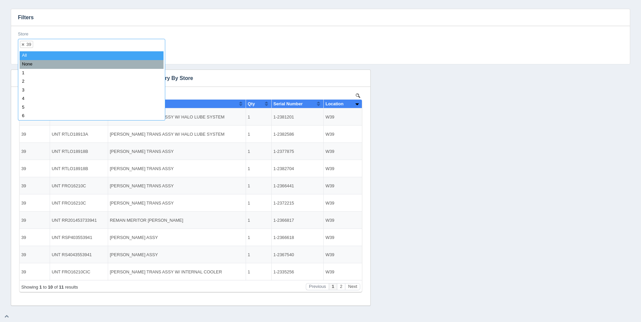
select select
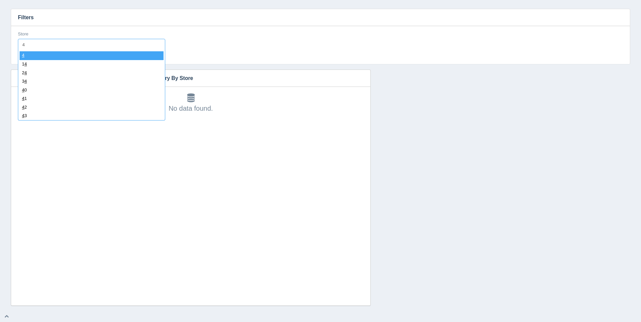
type input "40"
select select "40"
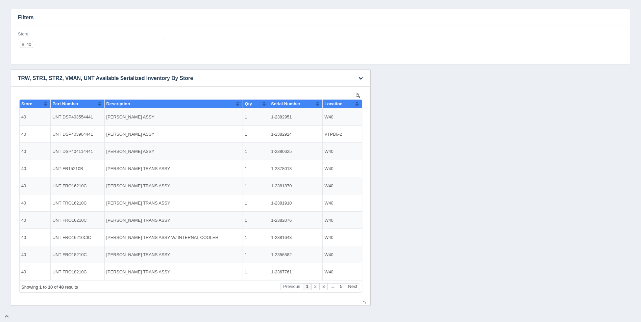
click at [354, 103] on div "Location" at bounding box center [340, 103] width 31 height 5
click at [355, 104] on button "Sort column descending" at bounding box center [357, 104] width 4 height 8
click at [84, 45] on ul "40" at bounding box center [91, 44] width 147 height 11
select select
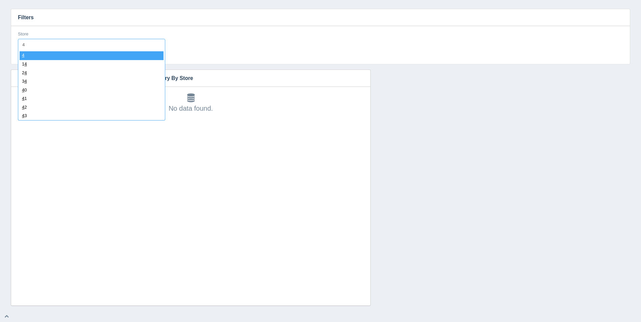
type input "41"
select select "41"
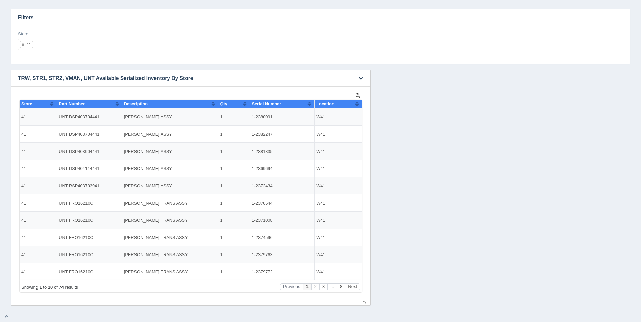
click at [357, 105] on button "Sort column ascending" at bounding box center [357, 104] width 4 height 8
click at [357, 105] on button "Sort column descending" at bounding box center [357, 104] width 4 height 8
click at [81, 50] on ul "41" at bounding box center [91, 44] width 147 height 11
select select
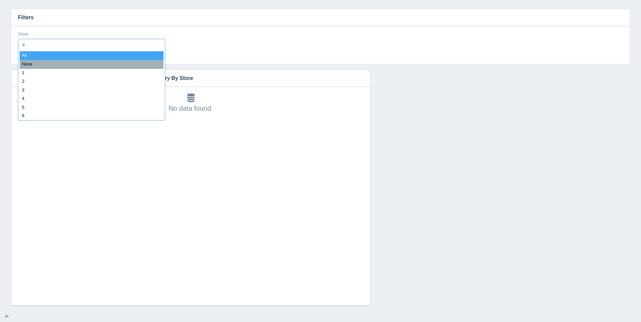
type input "42"
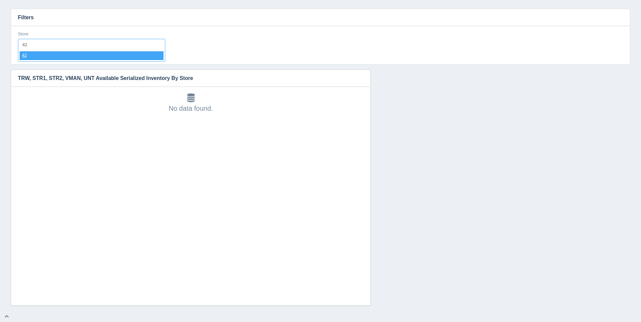
select select "42"
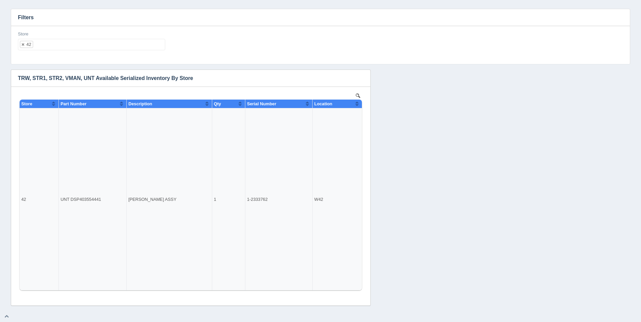
select select
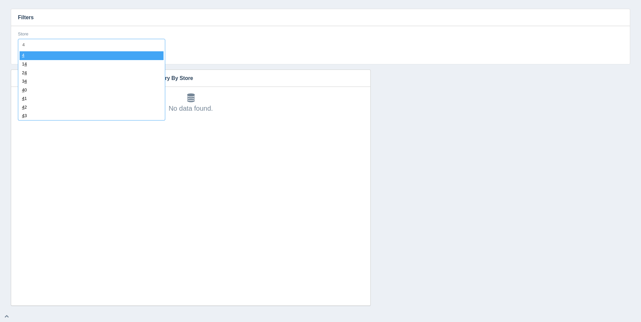
type input "43"
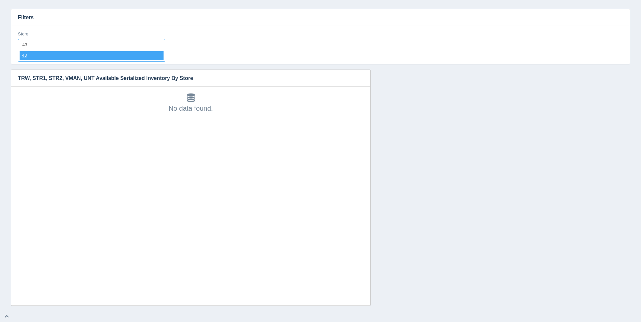
select select "43"
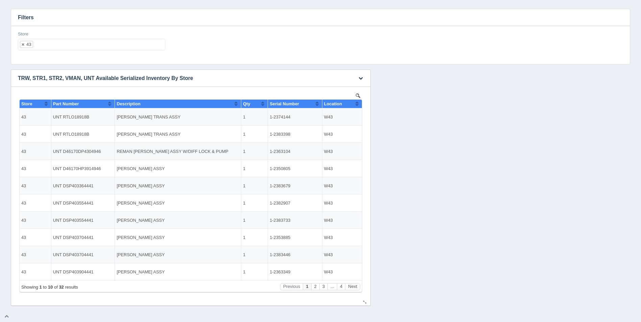
click at [354, 104] on div "Location" at bounding box center [339, 103] width 31 height 5
click at [358, 104] on button "Sort column descending" at bounding box center [357, 104] width 4 height 8
click at [77, 47] on ul "43" at bounding box center [91, 44] width 147 height 11
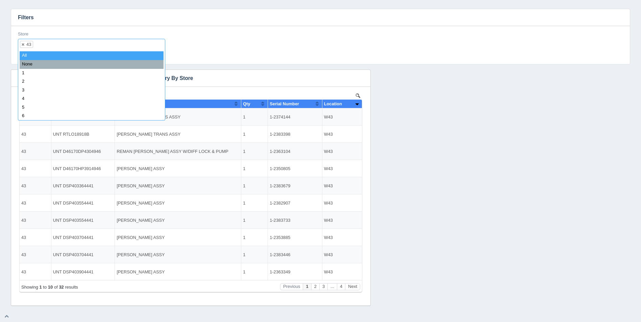
select select
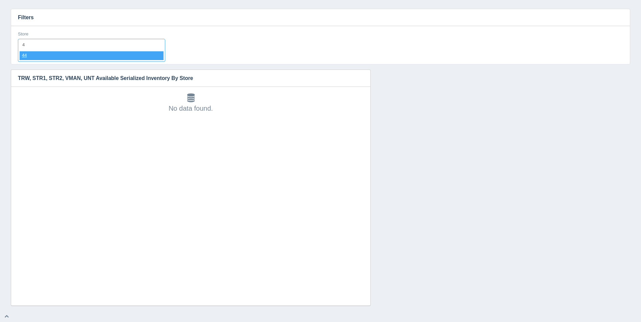
type input "44"
select select "44"
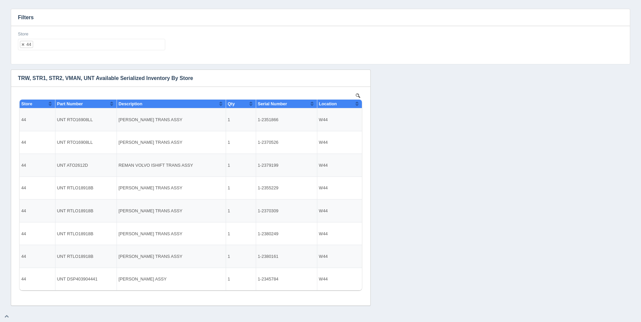
select select
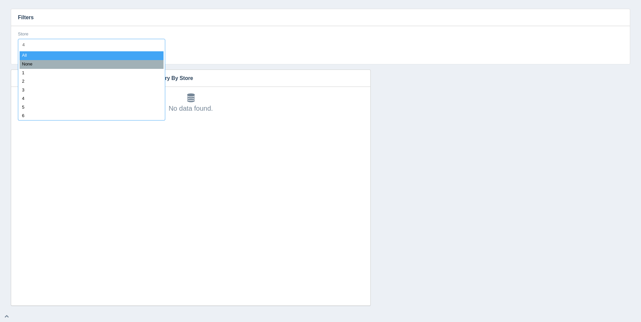
type input "45"
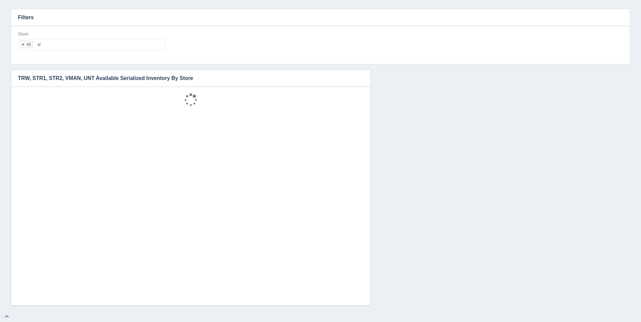
select select "45"
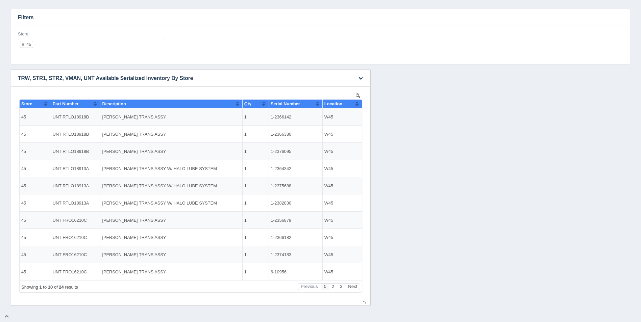
click at [358, 103] on button "Sort column ascending" at bounding box center [357, 104] width 4 height 8
click at [358, 103] on button "Sort column descending" at bounding box center [357, 104] width 4 height 8
click at [126, 46] on ul "45" at bounding box center [91, 44] width 147 height 11
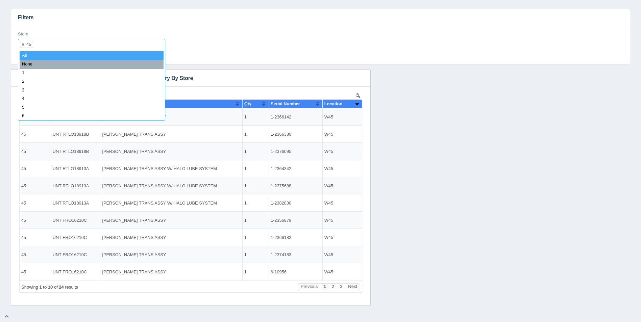
select select
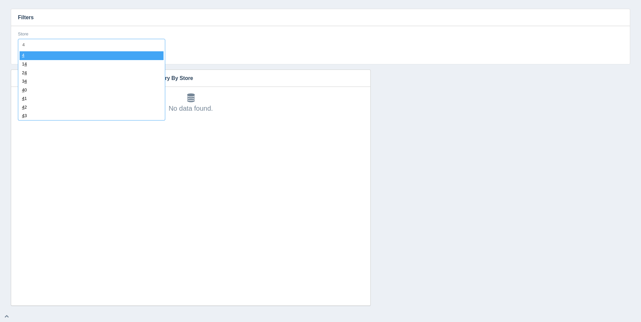
type input "47"
select select "47"
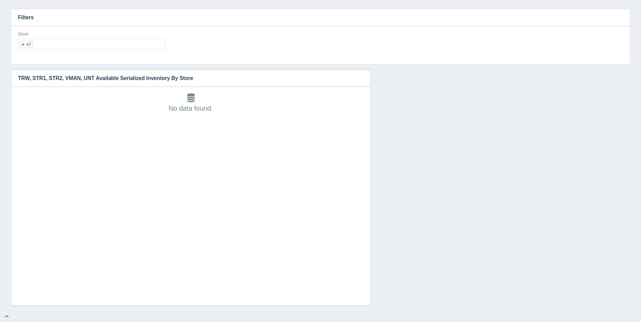
select select
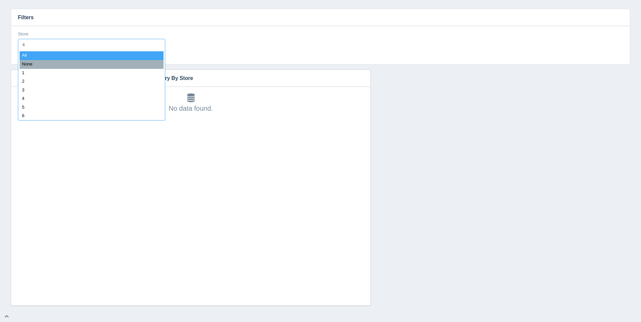
type input "48"
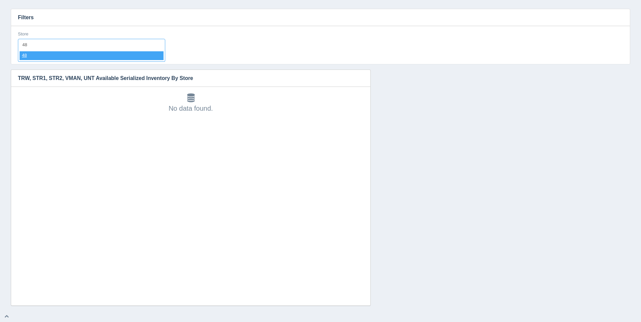
select select "48"
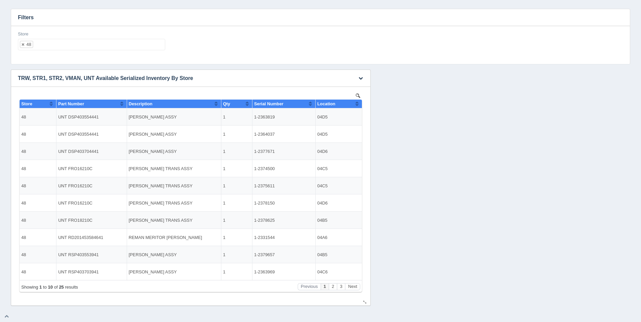
click at [356, 103] on button "Sort column ascending" at bounding box center [357, 104] width 4 height 8
click at [358, 104] on button "Sort column descending" at bounding box center [357, 104] width 4 height 8
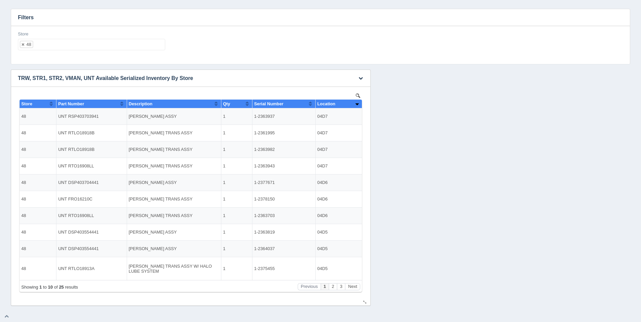
click at [358, 105] on button "Sort column ascending" at bounding box center [357, 104] width 4 height 8
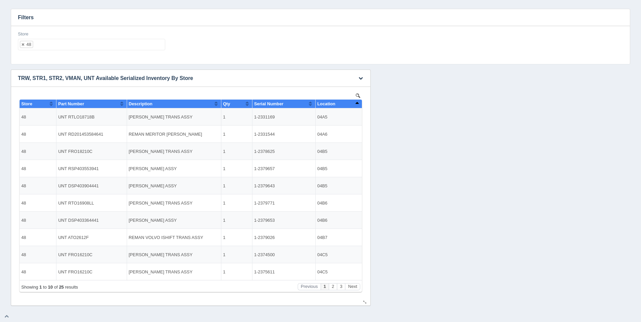
click at [358, 105] on button "Sort column descending" at bounding box center [357, 104] width 4 height 8
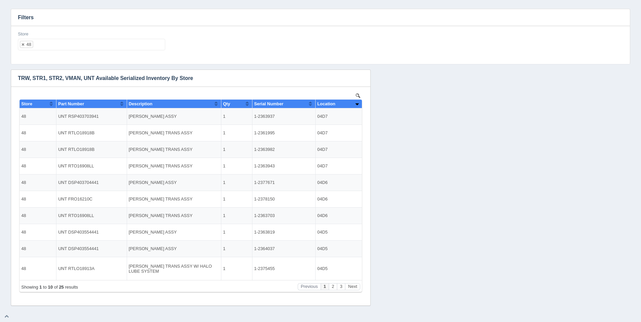
click at [89, 45] on ul "48" at bounding box center [91, 44] width 147 height 11
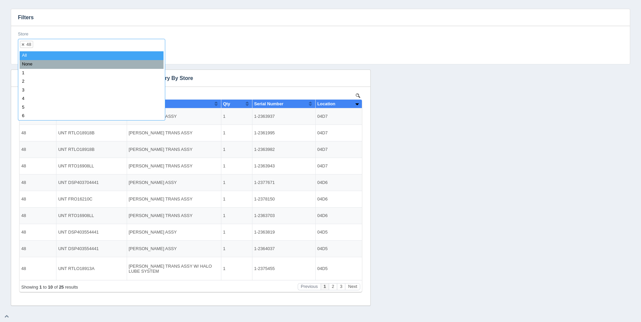
select select
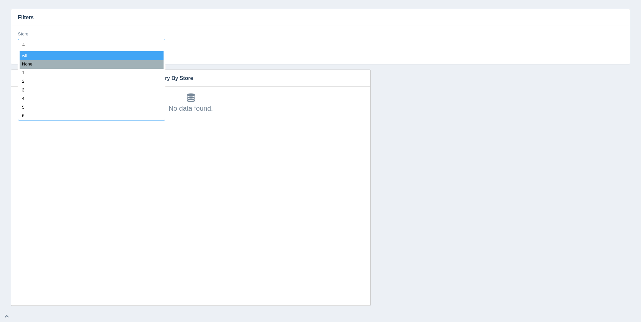
type input "49"
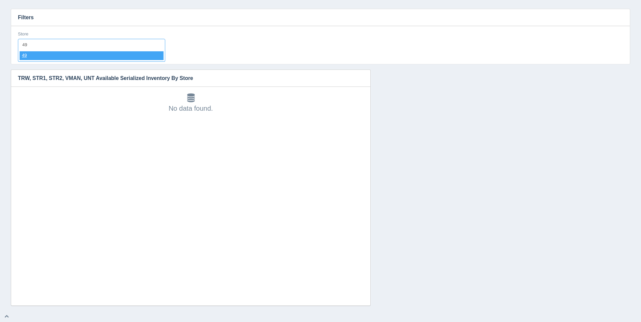
select select "49"
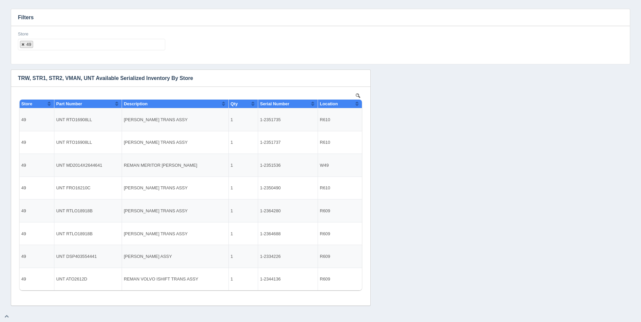
select select
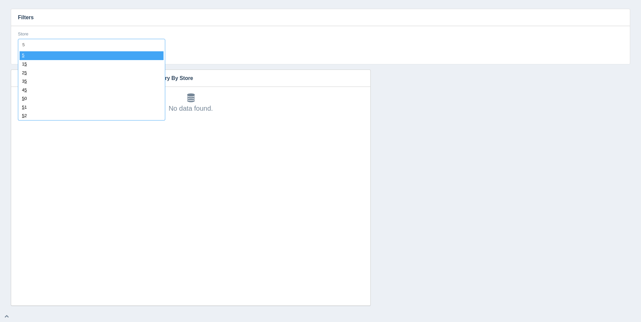
type input "50"
select select "50"
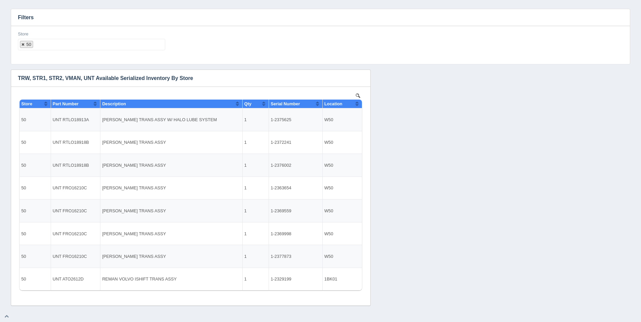
select select
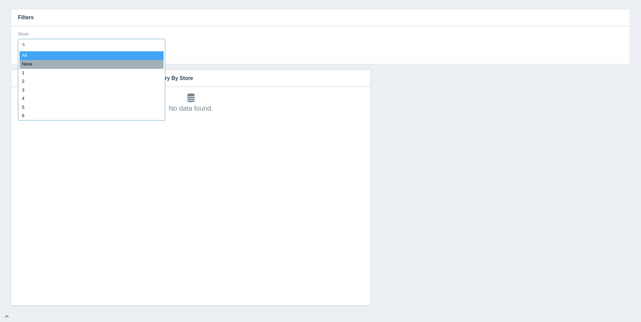
type input "51"
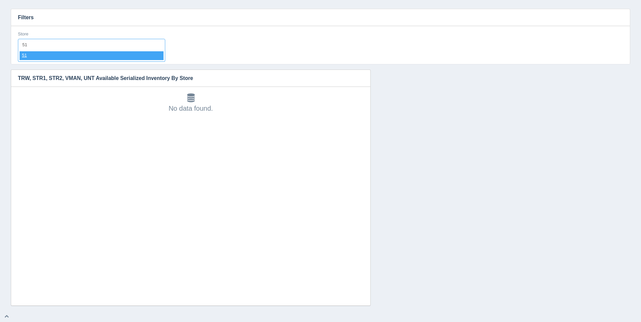
select select "51"
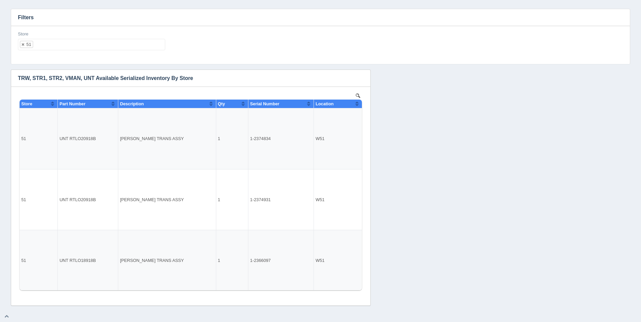
select select
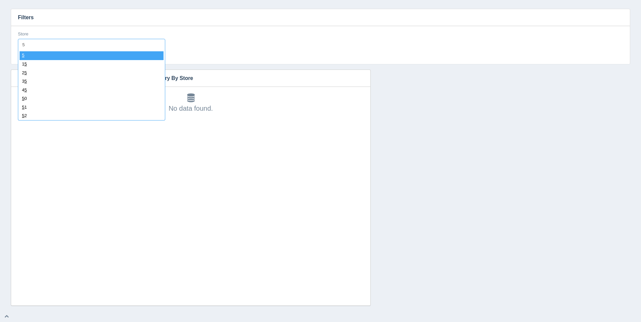
type input "52"
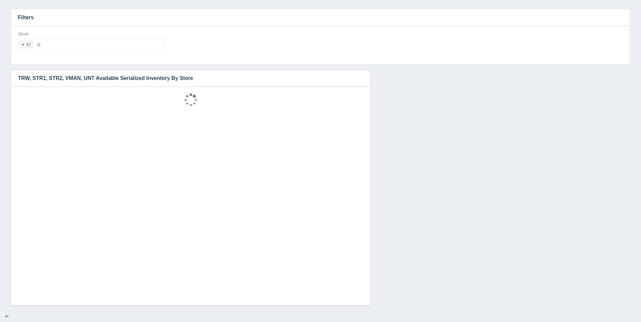
select select "52"
select select
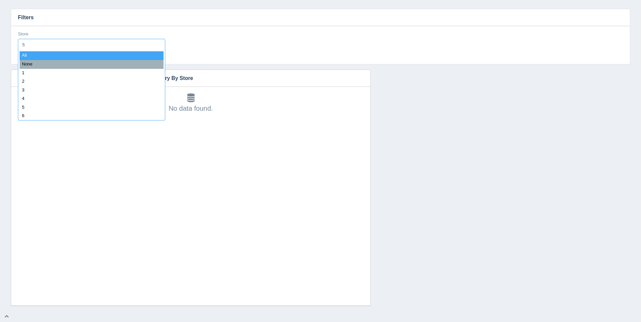
type input "53"
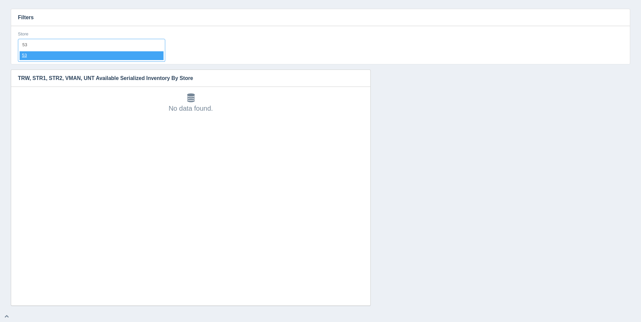
select select "53"
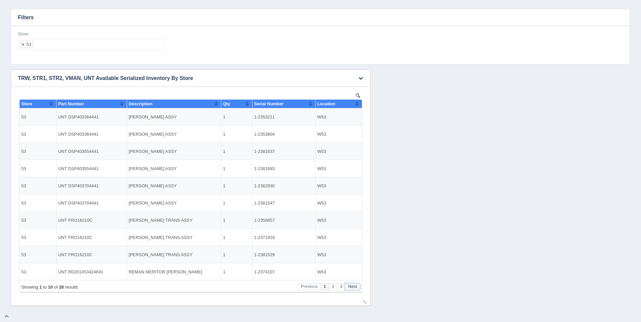
click at [355, 286] on button "Next" at bounding box center [352, 287] width 15 height 7
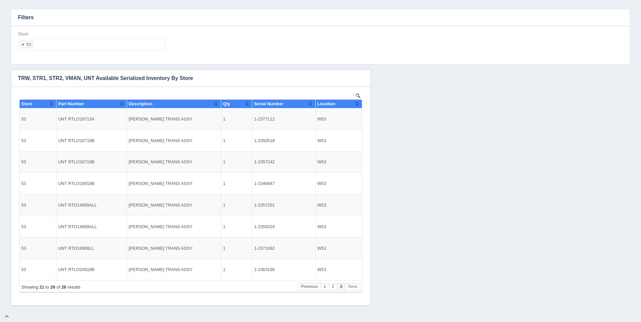
click at [84, 41] on ul "53" at bounding box center [91, 44] width 147 height 11
select select
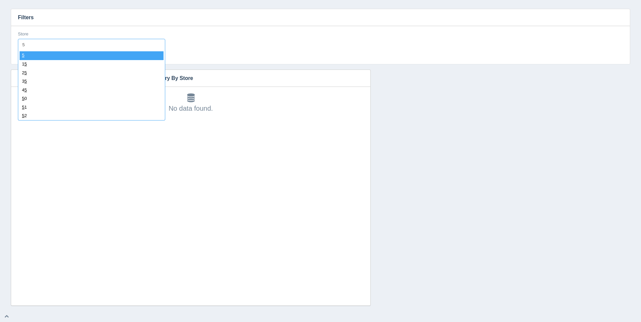
type input "54"
select select "54"
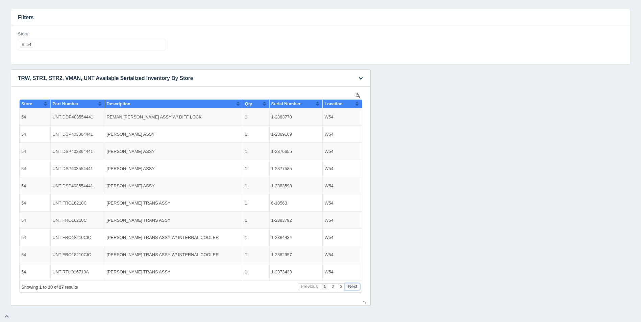
click at [355, 285] on button "Next" at bounding box center [352, 287] width 15 height 7
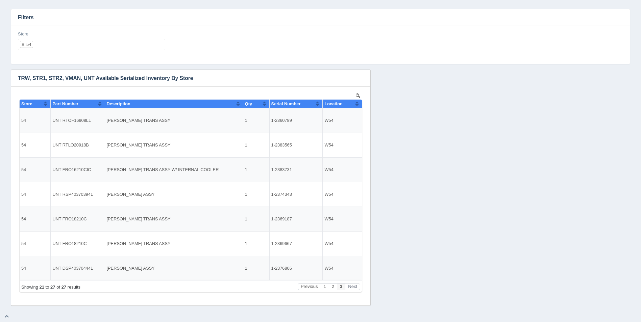
click at [94, 42] on ul "54" at bounding box center [91, 44] width 147 height 11
select select
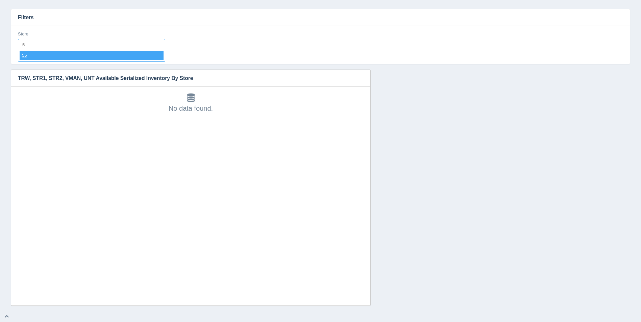
type input "55"
select select "55"
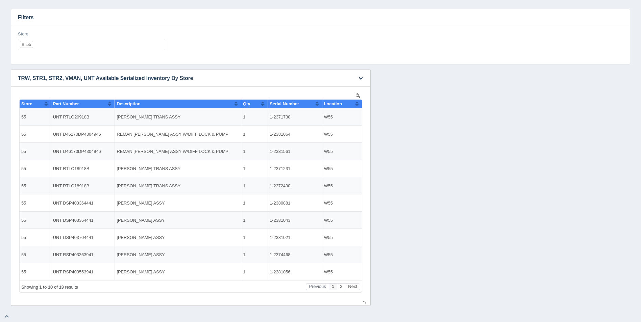
click at [359, 103] on button "Sort column ascending" at bounding box center [357, 104] width 4 height 8
click at [359, 103] on button "Sort column descending" at bounding box center [357, 104] width 4 height 8
click at [356, 286] on button "Next" at bounding box center [352, 287] width 15 height 7
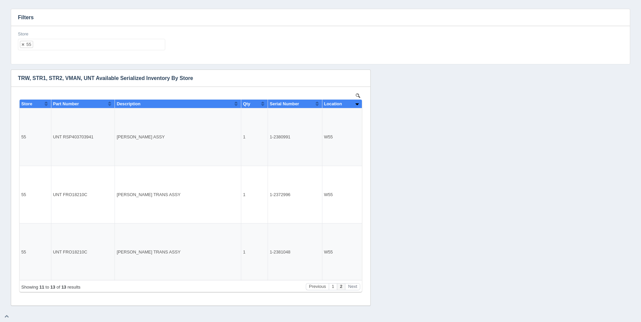
click at [48, 46] on ul "55" at bounding box center [91, 44] width 147 height 11
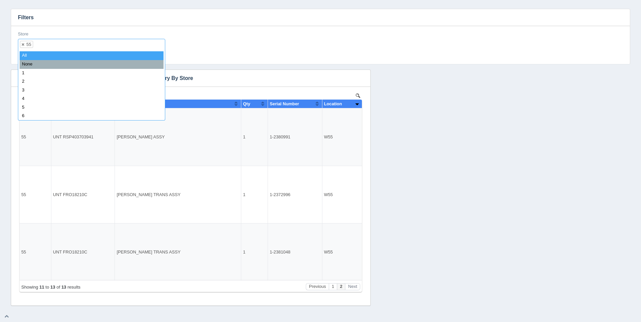
select select
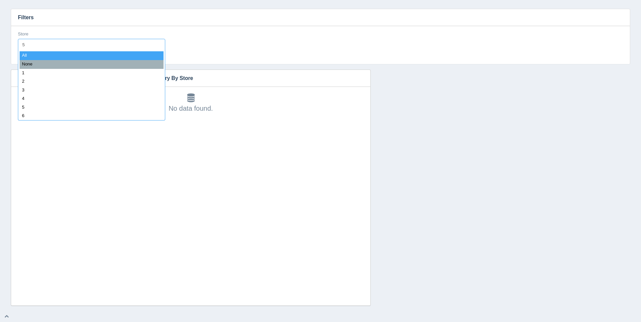
type input "56"
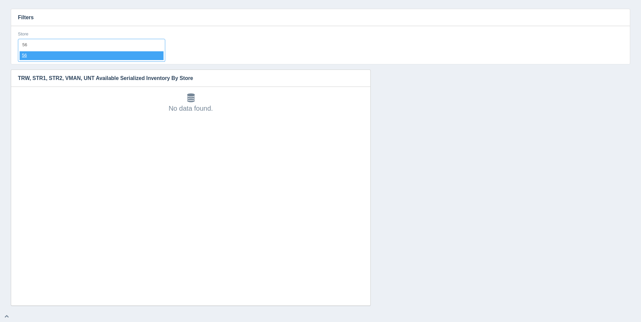
select select "56"
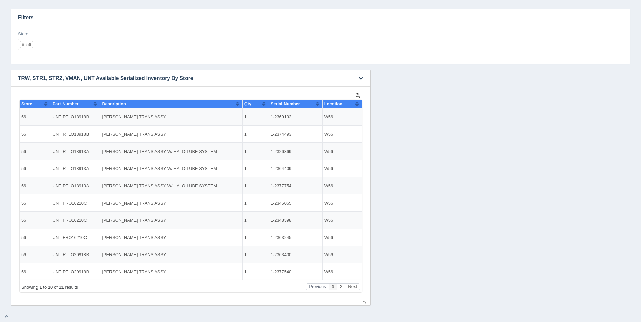
click at [359, 103] on button "Sort column ascending" at bounding box center [357, 104] width 4 height 8
click at [359, 103] on button "Sort column descending" at bounding box center [357, 104] width 4 height 8
click at [352, 290] on button "Next" at bounding box center [352, 287] width 15 height 7
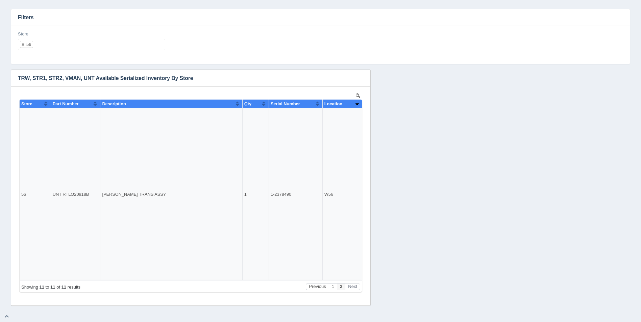
click at [52, 45] on ul "56" at bounding box center [91, 44] width 147 height 11
select select
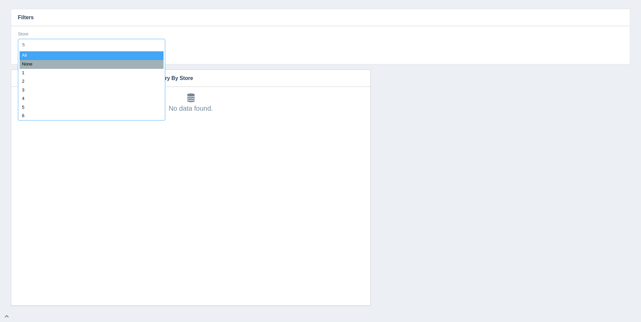
type input "57"
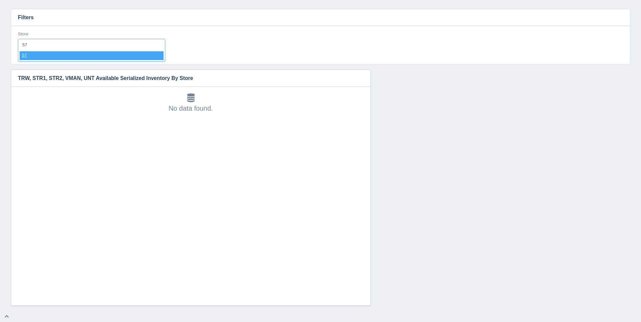
select select "57"
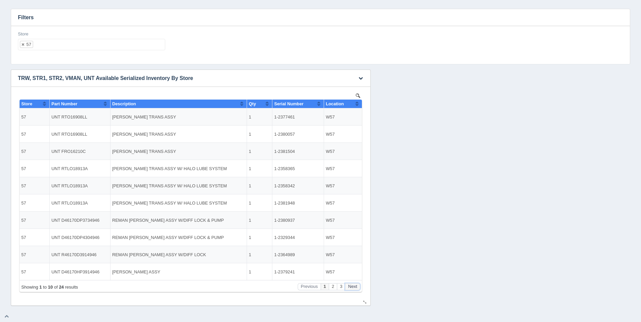
click at [354, 284] on button "Next" at bounding box center [352, 287] width 15 height 7
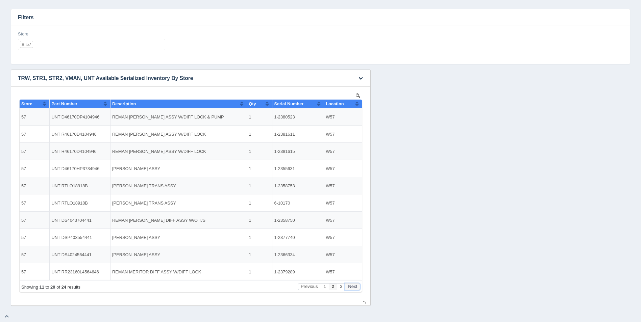
click at [354, 284] on button "Next" at bounding box center [352, 287] width 15 height 7
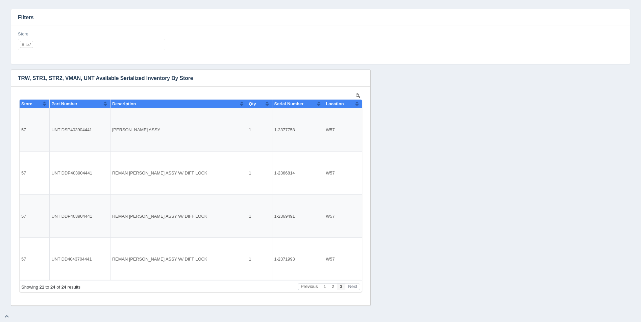
click at [58, 49] on ul "57" at bounding box center [91, 44] width 147 height 11
select select
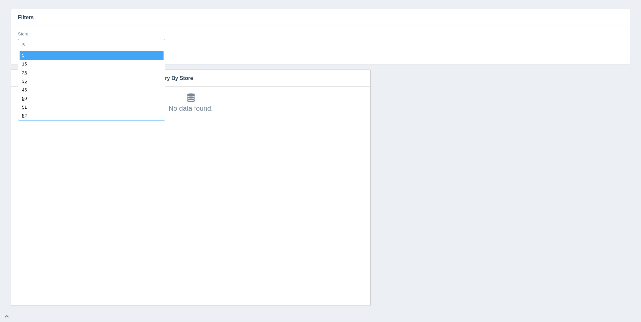
type input "58"
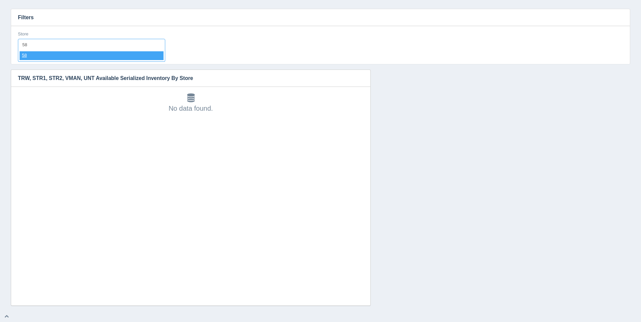
select select "58"
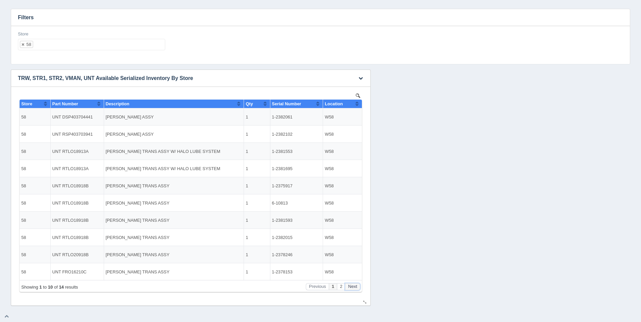
click at [353, 286] on button "Next" at bounding box center [352, 287] width 15 height 7
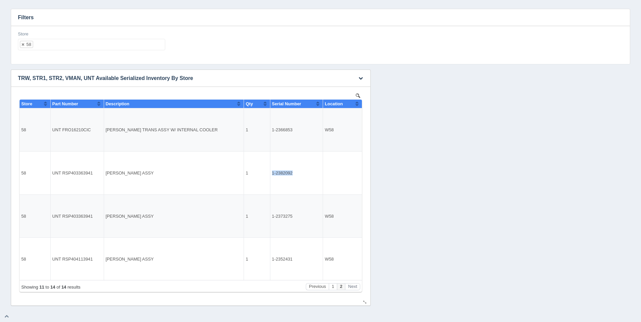
drag, startPoint x: 292, startPoint y: 173, endPoint x: 270, endPoint y: 171, distance: 22.1
click at [270, 171] on td "1-2382092" at bounding box center [296, 172] width 53 height 43
copy td "1-2382092"
click at [69, 40] on ul "58" at bounding box center [91, 44] width 147 height 11
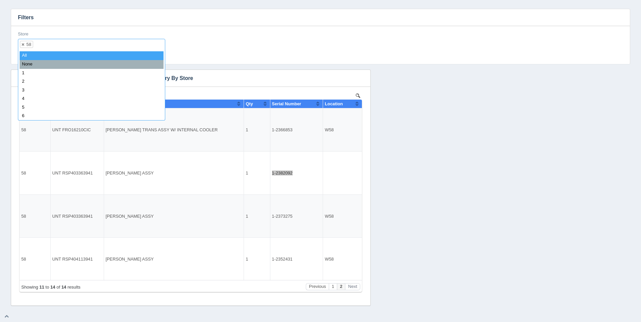
select select
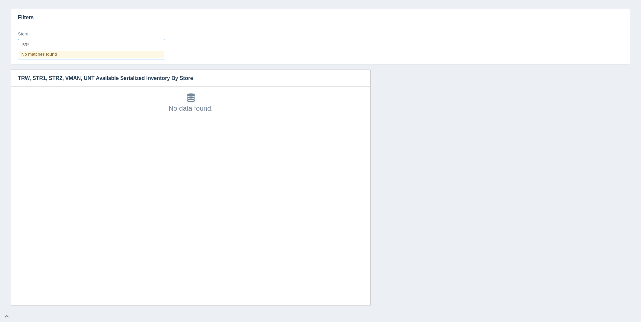
type input "59"
select select "59"
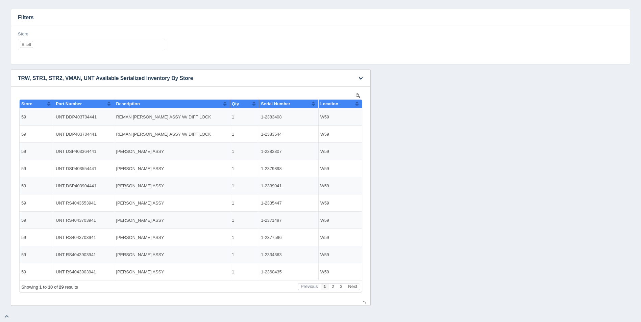
click at [358, 106] on button "Sort column ascending" at bounding box center [357, 104] width 4 height 8
click at [358, 106] on button "Sort column descending" at bounding box center [357, 104] width 4 height 8
click at [351, 287] on button "Next" at bounding box center [352, 287] width 15 height 7
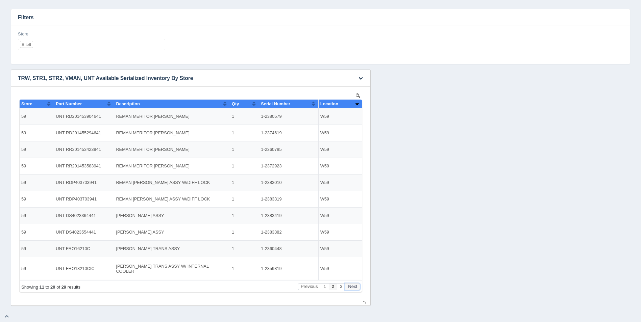
click at [351, 287] on button "Next" at bounding box center [352, 287] width 15 height 7
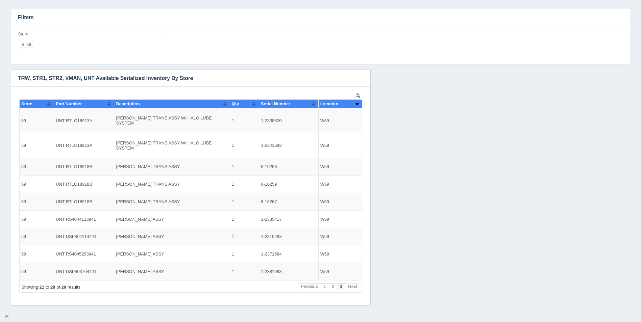
click at [75, 45] on ul "59" at bounding box center [91, 44] width 147 height 11
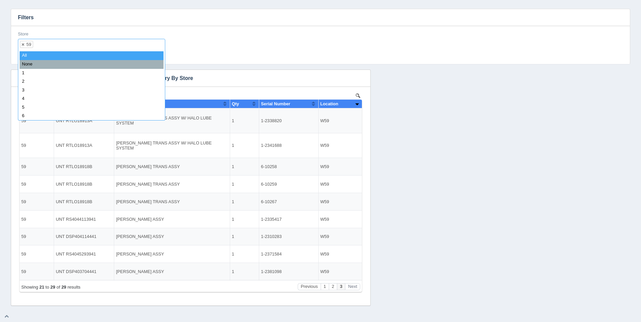
select select
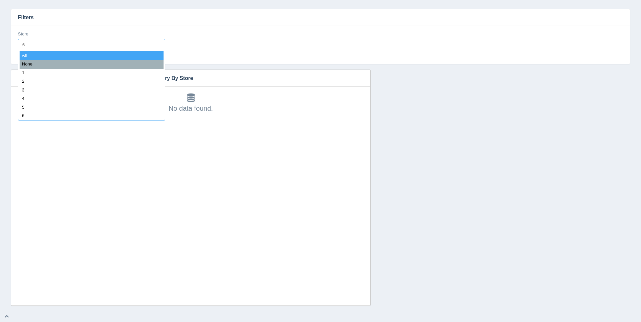
type input "60"
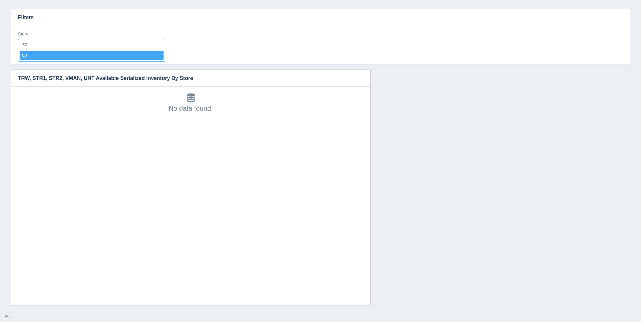
select select "60"
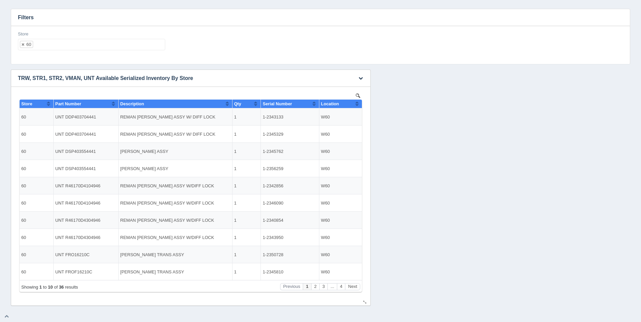
click at [356, 105] on button "Sort column ascending" at bounding box center [357, 104] width 4 height 8
click at [356, 105] on button "Sort column descending" at bounding box center [357, 104] width 4 height 8
click at [356, 283] on div "Showing 1 to 10 of 36 results Previous 1 2 3 ... 4 Next" at bounding box center [191, 287] width 342 height 12
click at [357, 286] on button "Next" at bounding box center [352, 287] width 15 height 7
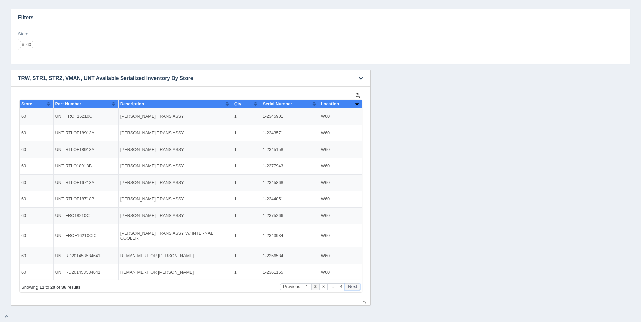
click at [357, 286] on button "Next" at bounding box center [352, 287] width 15 height 7
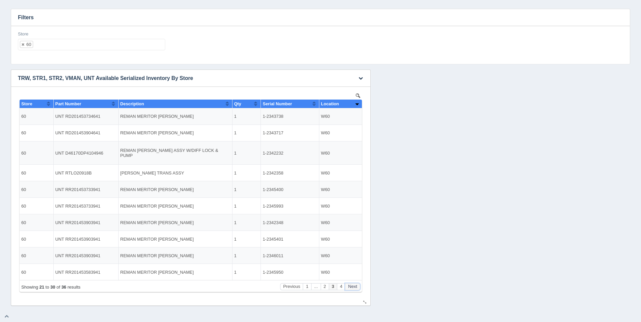
click at [357, 286] on button "Next" at bounding box center [352, 287] width 15 height 7
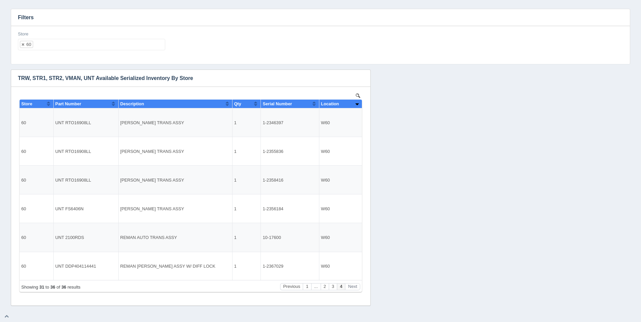
click at [100, 45] on ul "60" at bounding box center [91, 44] width 147 height 11
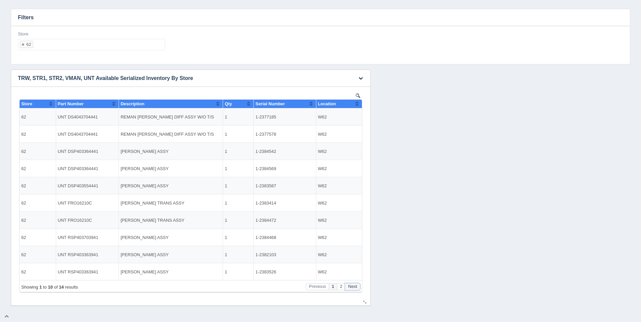
click at [353, 289] on button "Next" at bounding box center [352, 287] width 15 height 7
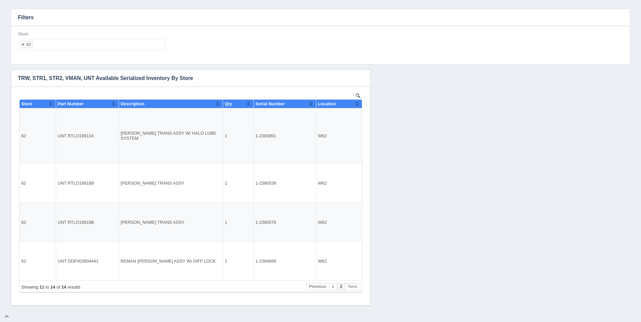
click at [63, 46] on ul "62" at bounding box center [91, 44] width 147 height 11
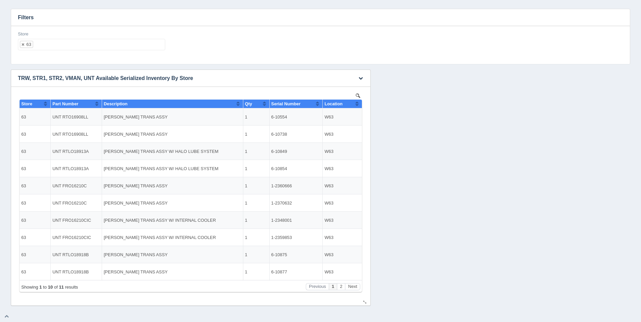
click at [359, 104] on button "Sort column ascending" at bounding box center [357, 104] width 4 height 8
click at [359, 104] on button "Sort column descending" at bounding box center [357, 104] width 4 height 8
click at [78, 35] on div "Store 63 All None 1 2 3 4 5 6 7 8 9 10 11 12 13 14 15 16 17 18 19 20 21 22 23 2…" at bounding box center [91, 41] width 147 height 20
click at [79, 43] on ul "63" at bounding box center [91, 44] width 147 height 11
click at [354, 106] on div "Location" at bounding box center [340, 103] width 31 height 5
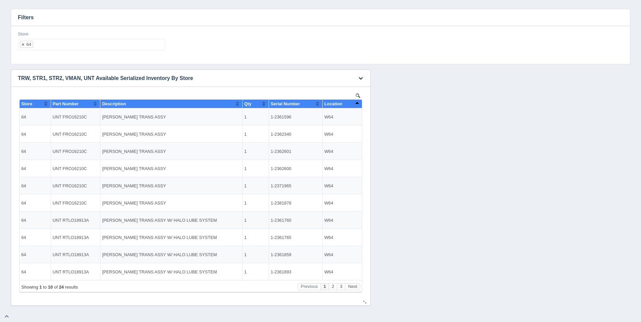
click at [356, 106] on button "Sort column descending" at bounding box center [357, 104] width 4 height 8
click at [135, 46] on ul "64" at bounding box center [91, 44] width 147 height 11
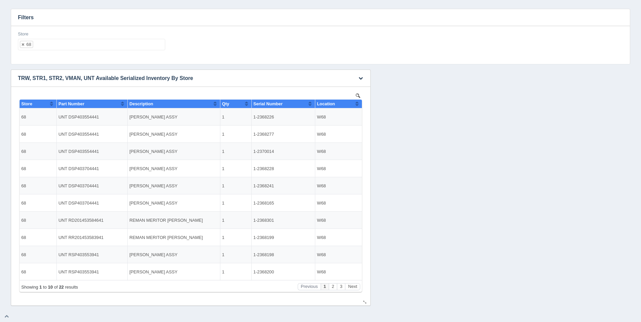
click at [358, 103] on button "Sort column ascending" at bounding box center [357, 104] width 4 height 8
click at [358, 103] on button "Sort column descending" at bounding box center [357, 104] width 4 height 8
click at [125, 46] on ul "68" at bounding box center [91, 44] width 147 height 11
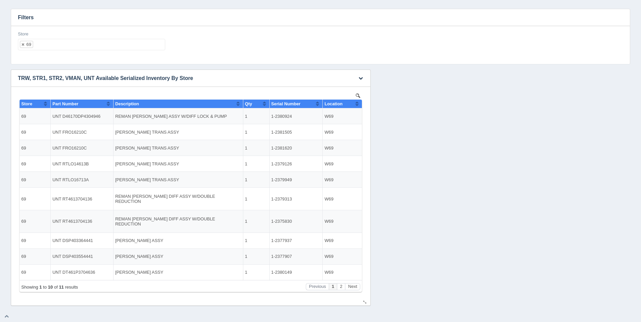
click at [358, 103] on button "Sort column ascending" at bounding box center [357, 104] width 4 height 8
click at [358, 103] on button "Sort column descending" at bounding box center [357, 104] width 4 height 8
click at [176, 51] on div "Store 69 All None 1 2 3 4 5 6 7 8 9 10 11 12 13 14 15 16 17 18 19 20 21 22 23 2…" at bounding box center [320, 43] width 611 height 25
click at [155, 46] on ul "69" at bounding box center [91, 44] width 147 height 11
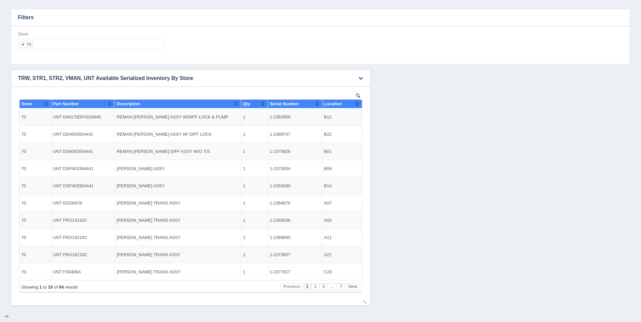
click at [355, 104] on button "Sort column ascending" at bounding box center [357, 104] width 4 height 8
click at [358, 104] on button "Sort column descending" at bounding box center [357, 104] width 4 height 8
drag, startPoint x: 40, startPoint y: 31, endPoint x: 50, endPoint y: 43, distance: 15.2
click at [42, 33] on div "Store 70 All None 1 2 3 4 5 6 7 8 9 10 11 12 13 14 15 16 17 18 19 20 21 22 23 2…" at bounding box center [91, 41] width 147 height 20
click at [52, 45] on ul "70" at bounding box center [91, 44] width 147 height 11
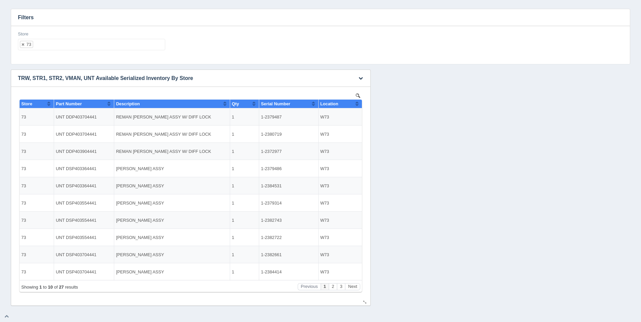
click at [361, 102] on div "Show 10 25 50 100 entries Store Part Number Description Qty Serial Number Locat…" at bounding box center [191, 192] width 346 height 200
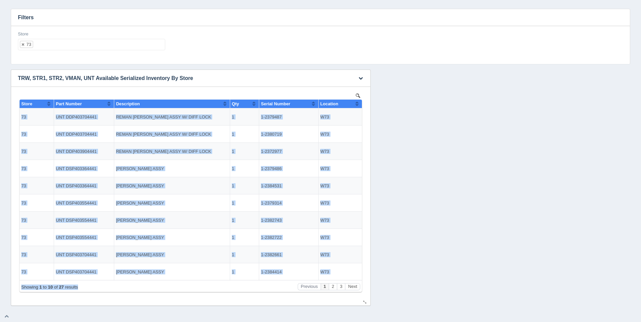
drag, startPoint x: 361, startPoint y: 102, endPoint x: 357, endPoint y: 103, distance: 4.0
click at [357, 103] on button "Sort column ascending" at bounding box center [357, 104] width 4 height 8
click at [357, 103] on button "Sort column descending" at bounding box center [357, 104] width 4 height 8
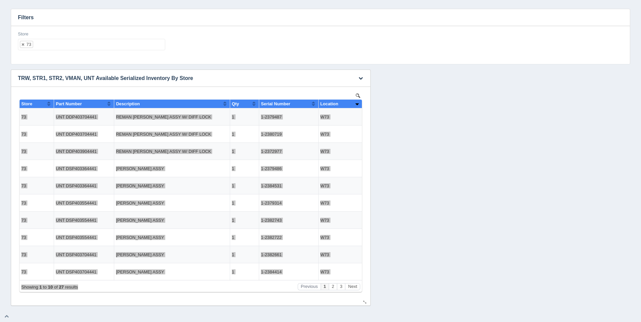
drag, startPoint x: 339, startPoint y: 9, endPoint x: 395, endPoint y: 117, distance: 121.4
click at [427, 113] on div "Download CSV View all results TRW, STR1, STR2, VMAN, UNT Available Serialized I…" at bounding box center [320, 188] width 623 height 237
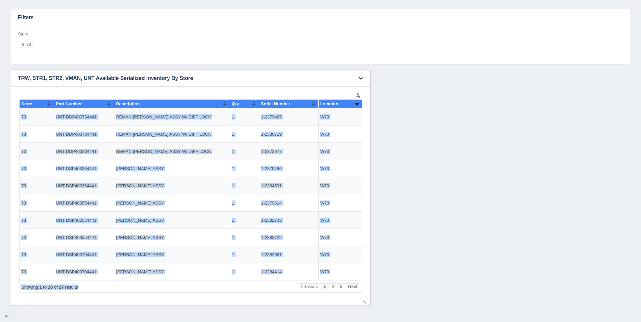
click at [359, 104] on button "Sort column ascending" at bounding box center [357, 104] width 4 height 8
click at [353, 117] on td "W73" at bounding box center [340, 117] width 44 height 17
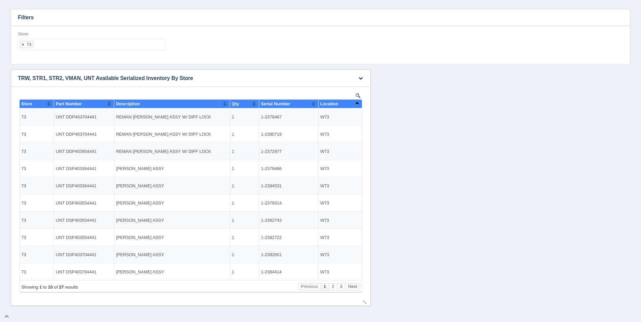
click at [357, 104] on button "Sort column descending" at bounding box center [357, 104] width 4 height 8
click at [357, 104] on button "Sort column ascending" at bounding box center [357, 104] width 4 height 8
click at [82, 44] on ul "73" at bounding box center [91, 44] width 147 height 11
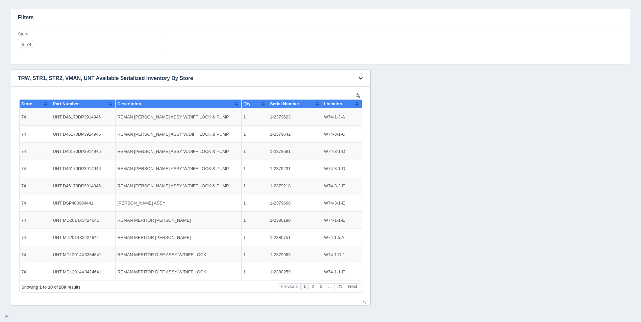
click at [359, 103] on th "Location" at bounding box center [342, 104] width 40 height 9
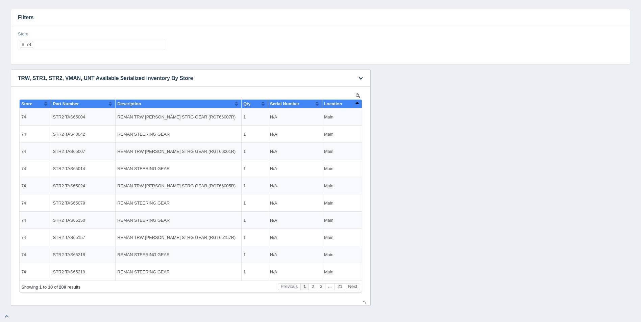
click at [359, 103] on th "Location" at bounding box center [342, 104] width 40 height 9
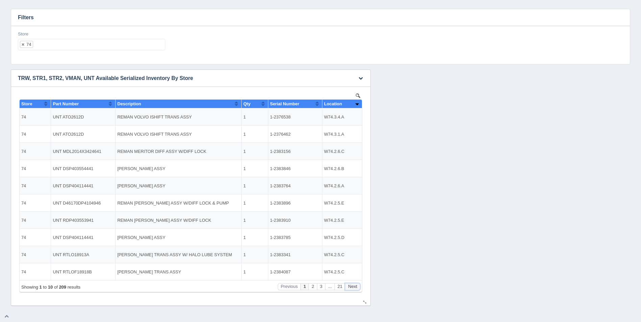
click at [354, 289] on button "Next" at bounding box center [352, 287] width 15 height 7
click at [354, 288] on button "Next" at bounding box center [352, 287] width 15 height 7
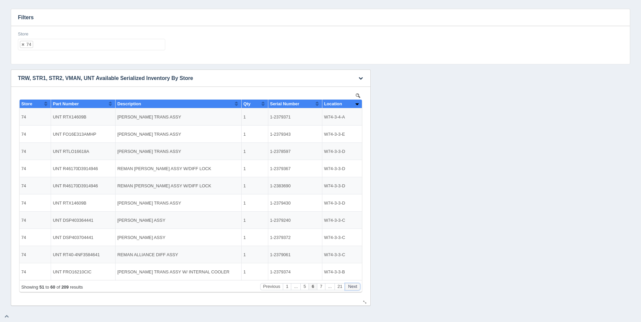
click at [354, 288] on button "Next" at bounding box center [352, 287] width 15 height 7
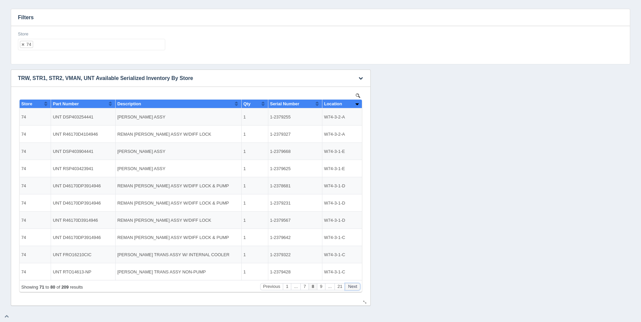
click at [354, 288] on button "Next" at bounding box center [352, 287] width 15 height 7
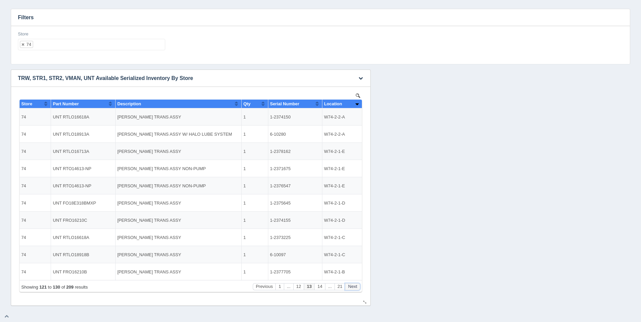
click at [354, 288] on button "Next" at bounding box center [352, 287] width 15 height 7
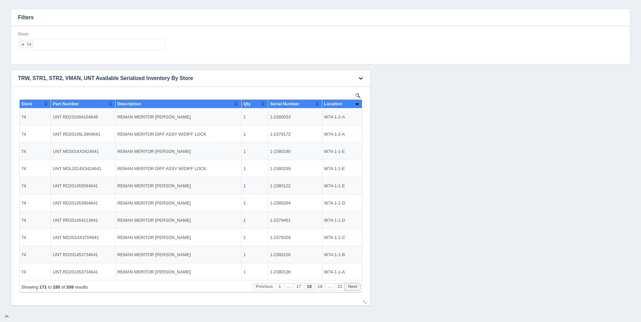
click at [354, 288] on button "Next" at bounding box center [352, 287] width 15 height 7
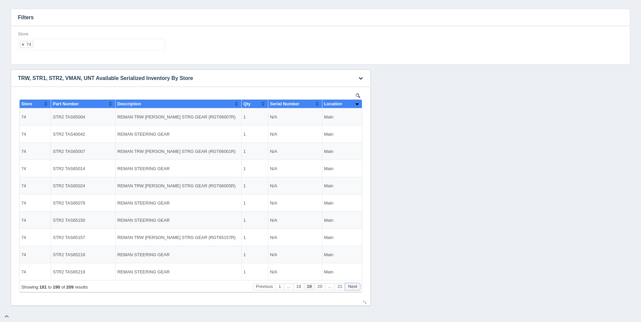
click at [354, 288] on button "Next" at bounding box center [352, 287] width 15 height 7
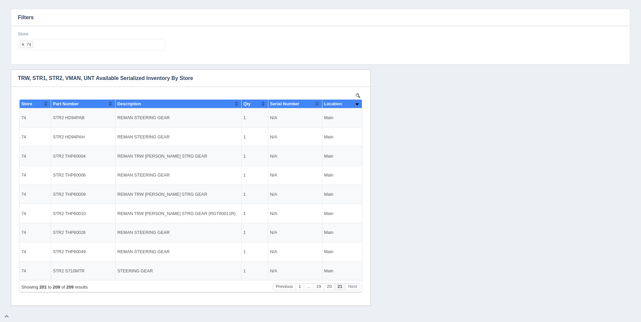
click at [64, 48] on ul "74" at bounding box center [91, 44] width 147 height 11
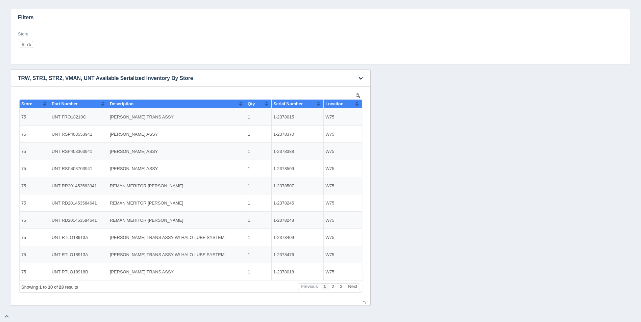
click at [355, 106] on div "Location" at bounding box center [341, 103] width 30 height 5
click at [357, 105] on button "Sort column descending" at bounding box center [357, 104] width 4 height 8
click at [351, 289] on div "Showing 1 to 10 of 23 results Previous 1 2 3 Next" at bounding box center [191, 287] width 342 height 12
click at [351, 289] on button "Next" at bounding box center [352, 287] width 15 height 7
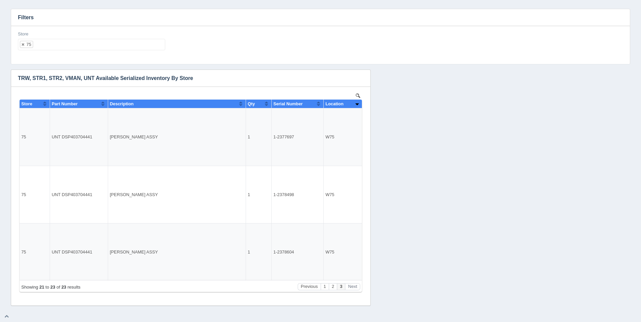
click at [72, 49] on ul "75" at bounding box center [91, 44] width 147 height 11
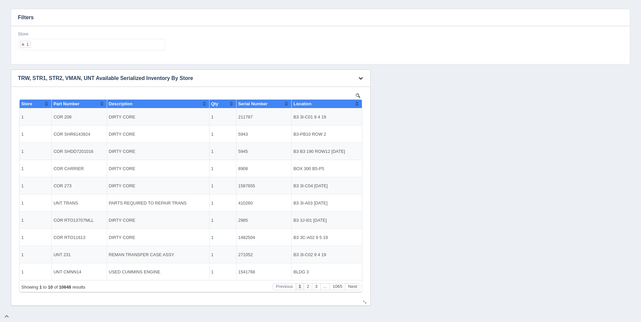
click at [364, 78] on button "button" at bounding box center [360, 78] width 9 height 10
click at [347, 88] on link "Download CSV" at bounding box center [338, 88] width 54 height 10
